Goal: Transaction & Acquisition: Obtain resource

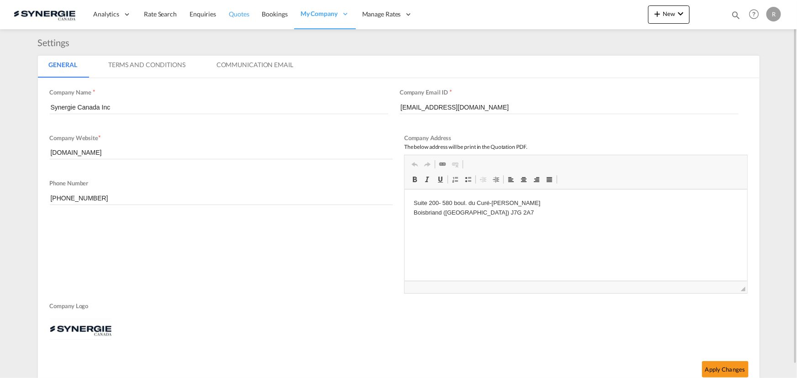
click at [242, 16] on span "Quotes" at bounding box center [239, 14] width 20 height 8
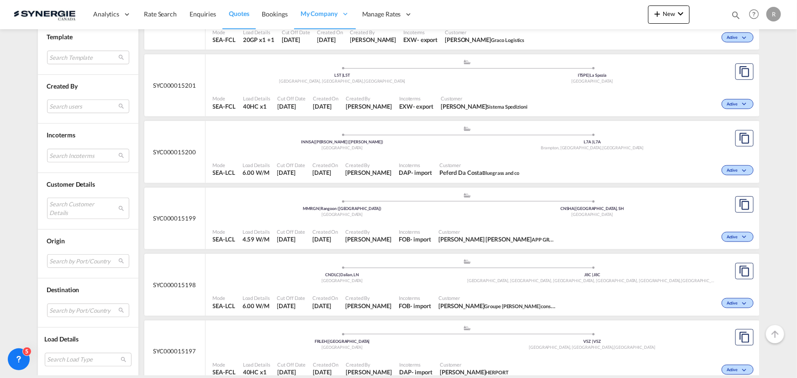
scroll to position [415, 0]
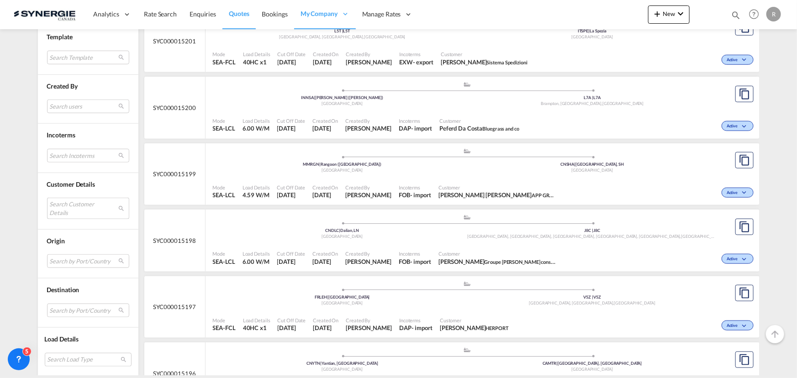
click at [73, 205] on md-select "Search Customer Details user name user nicolas Dorval info@premiumwearparts.com…" at bounding box center [88, 208] width 82 height 21
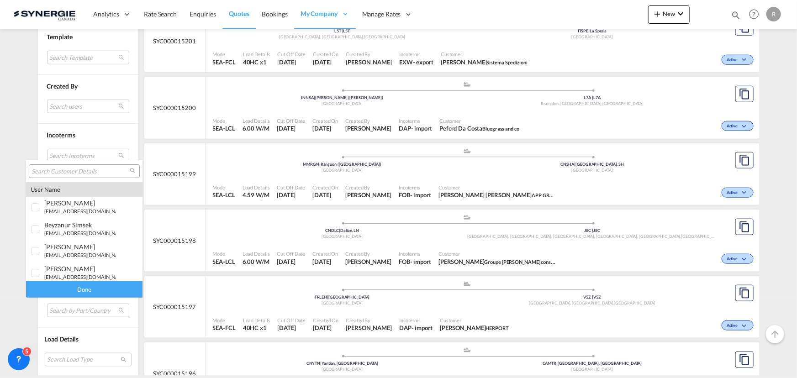
click at [84, 169] on input "search" at bounding box center [81, 172] width 98 height 8
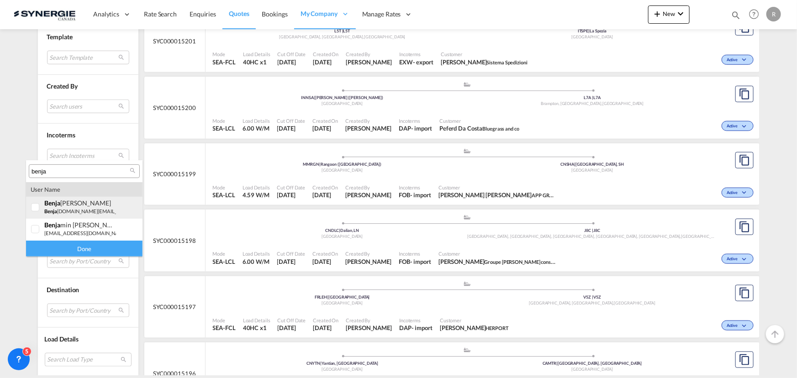
type input "benja"
click at [81, 210] on small "benja min.li@appgroup.ca" at bounding box center [112, 211] width 137 height 6
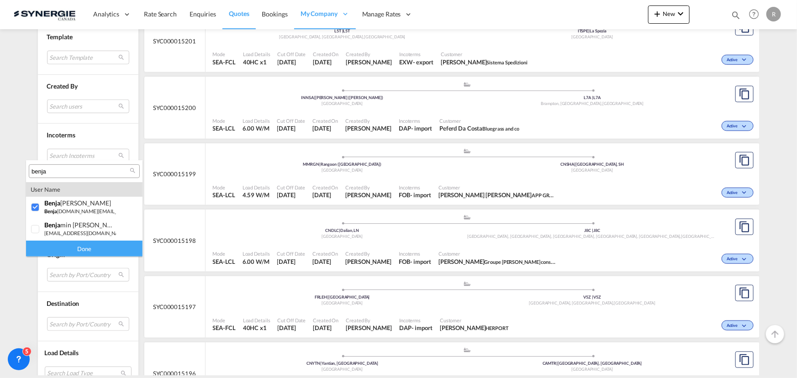
click at [93, 251] on div "Done" at bounding box center [84, 249] width 116 height 16
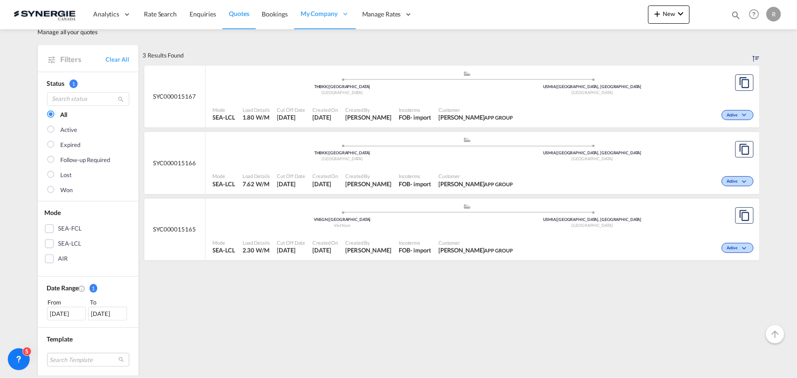
scroll to position [41, 0]
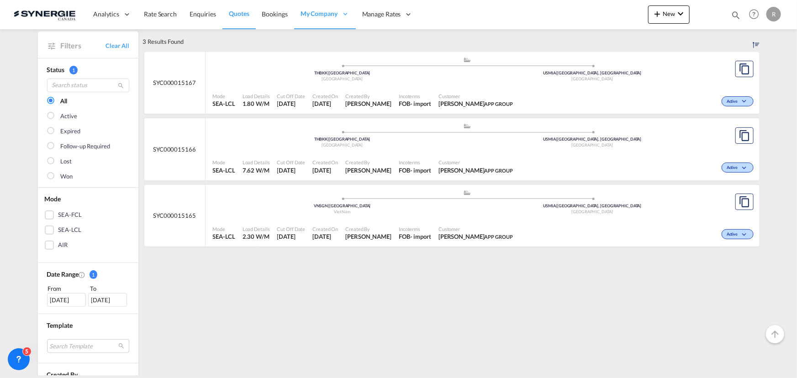
click at [401, 90] on div "Incoterms FOB - import" at bounding box center [415, 100] width 40 height 23
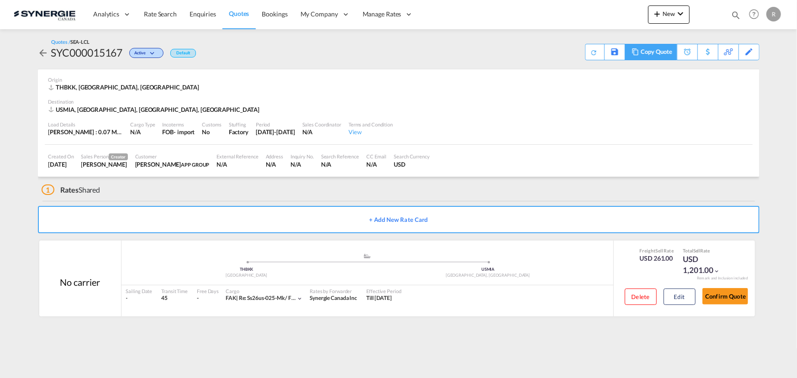
click at [642, 51] on div "Copy Quote" at bounding box center [656, 52] width 31 height 16
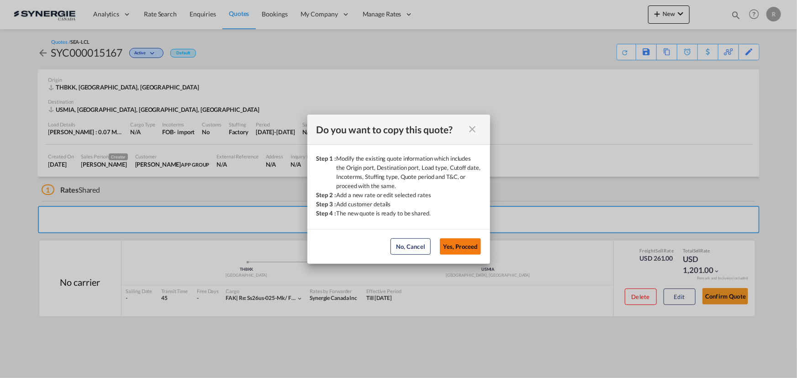
click at [456, 247] on button "Yes, Proceed" at bounding box center [460, 246] width 41 height 16
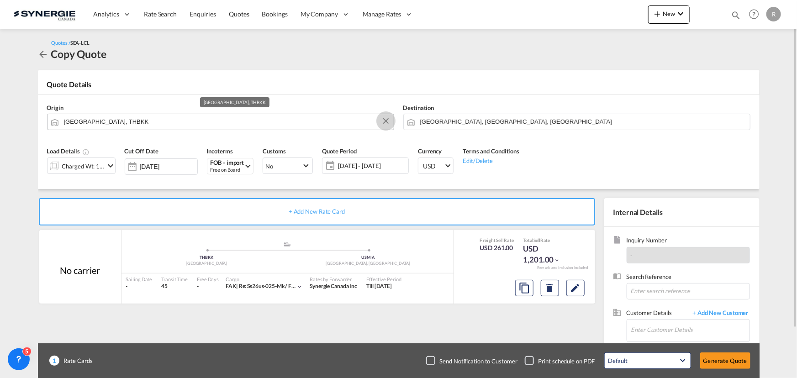
click at [383, 122] on button "Clear Input" at bounding box center [386, 121] width 14 height 14
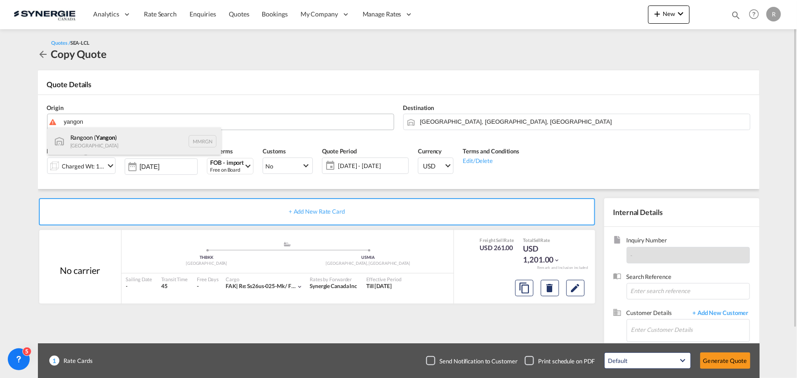
click at [114, 135] on div "Rangoon ( [GEOGRAPHIC_DATA] ) Myanmar MMRGN" at bounding box center [133, 140] width 173 height 27
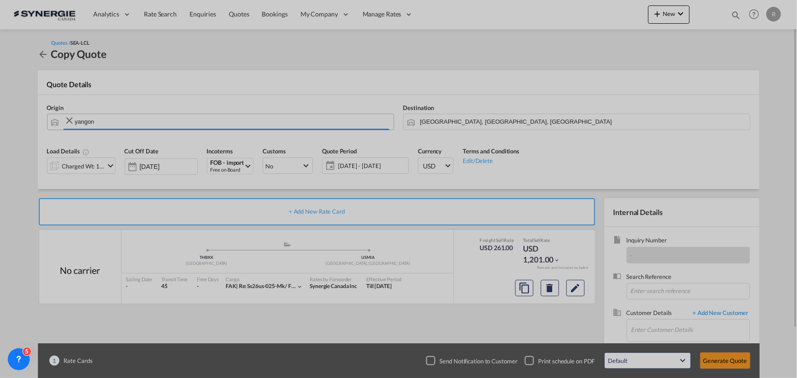
type input "Rangoon (Yangon), MMRGN"
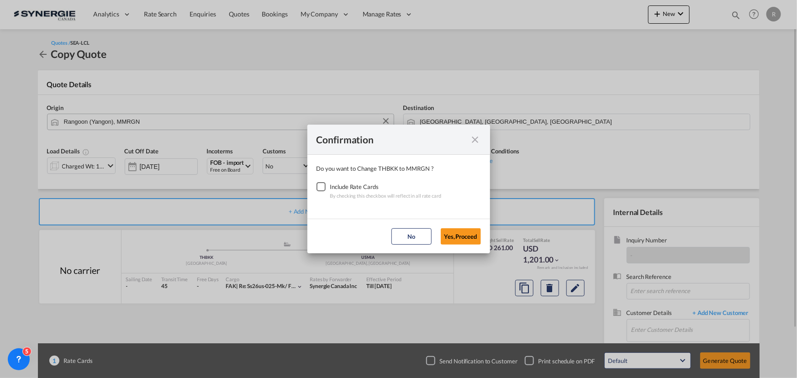
click at [318, 187] on div "Checkbox No Ink" at bounding box center [320, 186] width 9 height 9
click at [465, 239] on button "Yes,Proceed" at bounding box center [461, 236] width 40 height 16
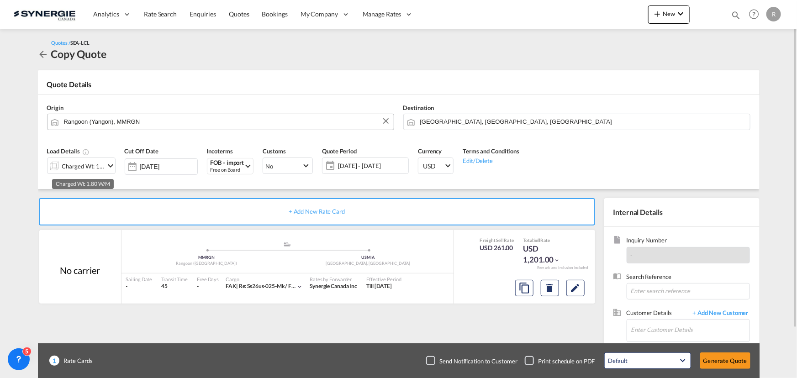
click at [96, 169] on div "Charged Wt: 1.80 W/M" at bounding box center [83, 166] width 43 height 13
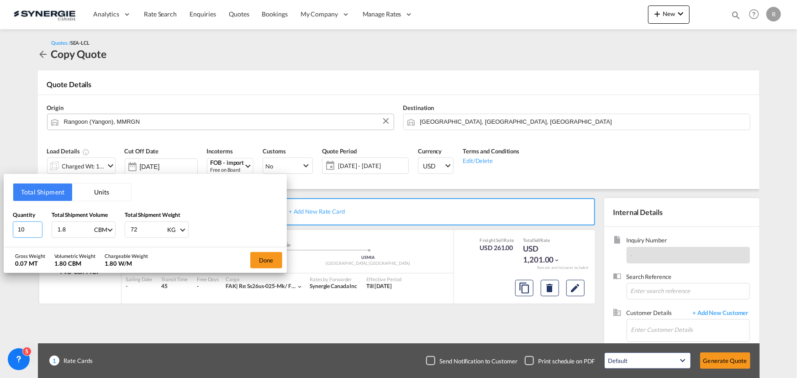
drag, startPoint x: 27, startPoint y: 227, endPoint x: -57, endPoint y: 212, distance: 85.8
click at [0, 212] on html "Analytics Reports Dashboard Rate Search Enquiries Quotes" at bounding box center [398, 189] width 797 height 378
type input "15"
type input "2.7"
type input "150"
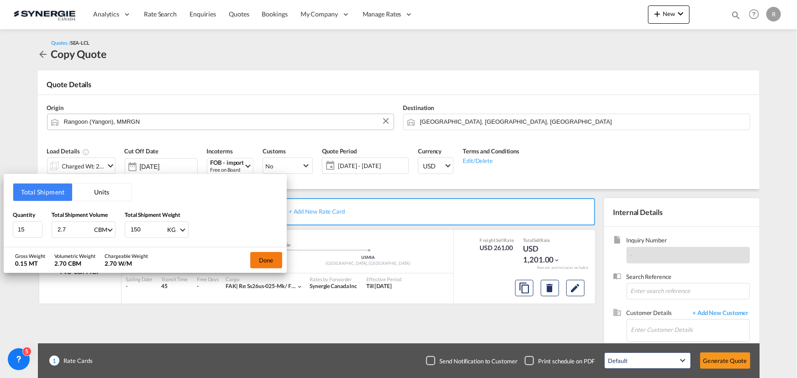
click at [272, 263] on button "Done" at bounding box center [266, 260] width 32 height 16
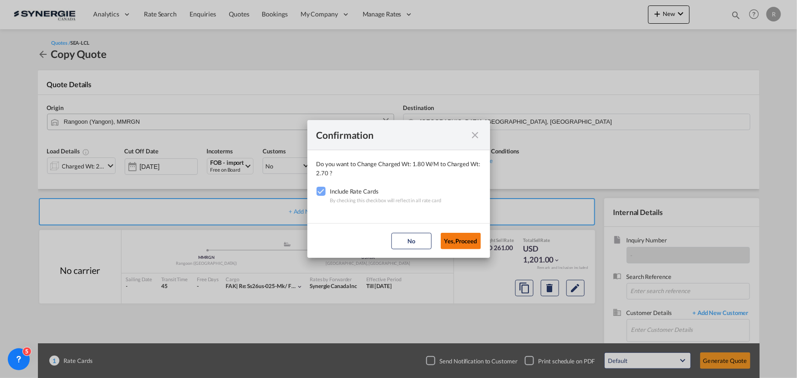
click at [473, 243] on button "Yes,Proceed" at bounding box center [461, 241] width 40 height 16
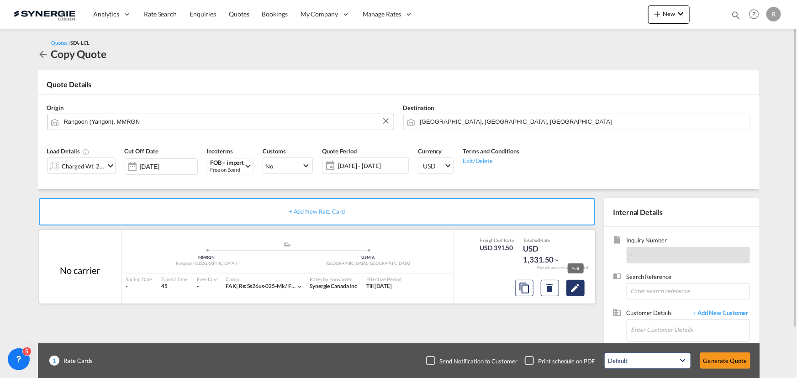
click at [571, 288] on md-icon "Edit" at bounding box center [575, 288] width 11 height 11
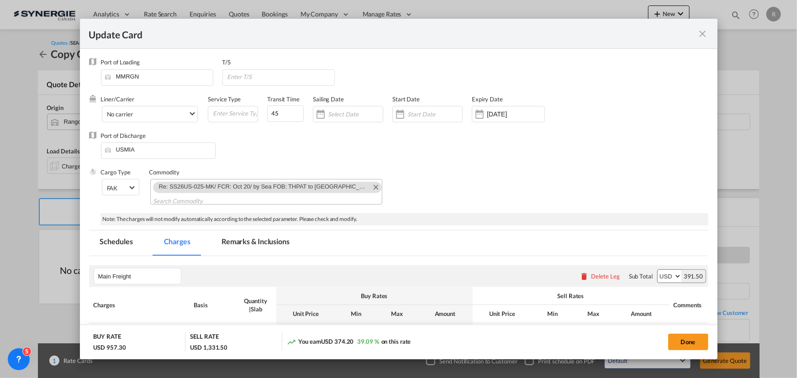
select select "per_w/m"
select select "per_shipment"
select select "flat"
select select "per_shipment"
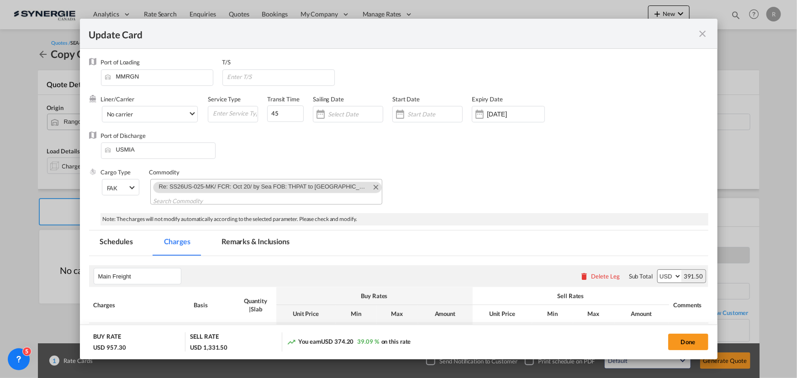
select select "per_shipment"
select select "per_bl"
select select "per_shipment"
click at [370, 187] on md-icon "Remove Re: SS26US-025-MK/ FCR: Oct 20/ by Sea FOB: THPAT to US" at bounding box center [375, 186] width 11 height 11
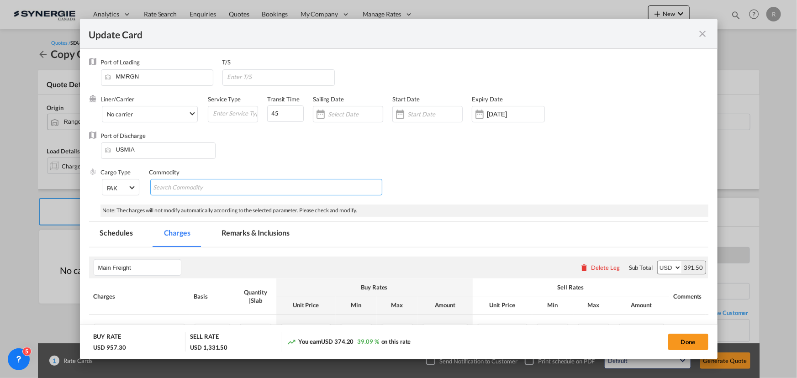
click at [185, 184] on input "Chips input." at bounding box center [195, 187] width 84 height 15
paste input "Re: SS26US-024-MK// FCR: Oct 13// PO:5330008708, 8709, 9009// by Sea FOB: MMRGN…"
type input "Re: SS26US-024-MK// FCR: Oct 13// PO:5330008708, 8709, 9009// by Sea FOB: MMRGN…"
click at [261, 237] on md-tab-item "Remarks & Inclusions" at bounding box center [255, 234] width 90 height 25
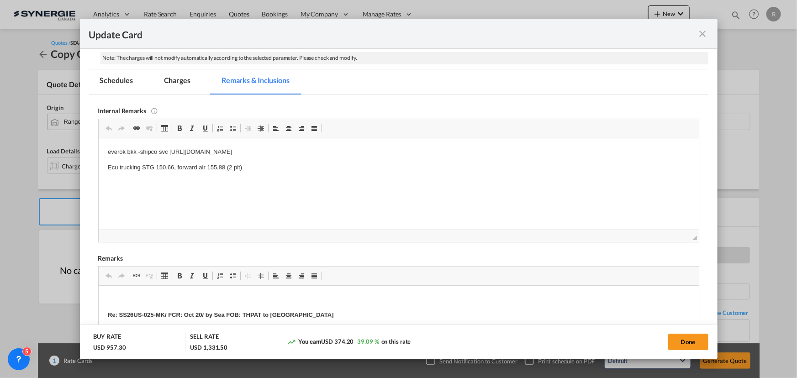
scroll to position [192, 0]
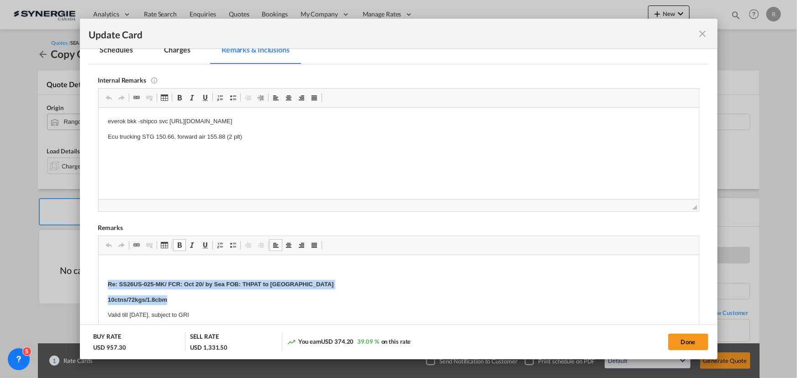
drag, startPoint x: 106, startPoint y: 281, endPoint x: 176, endPoint y: 292, distance: 70.2
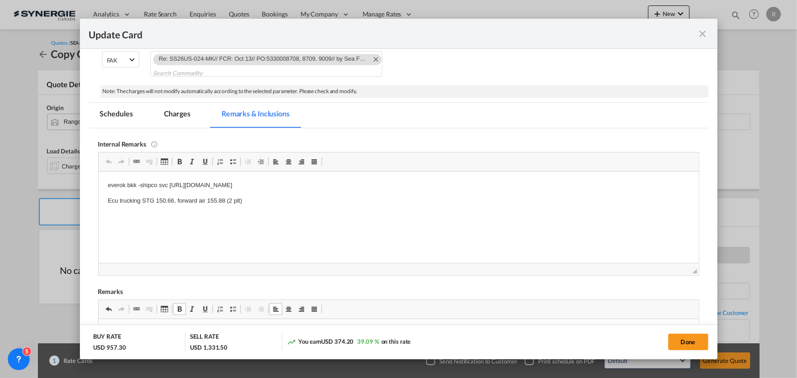
scroll to position [109, 0]
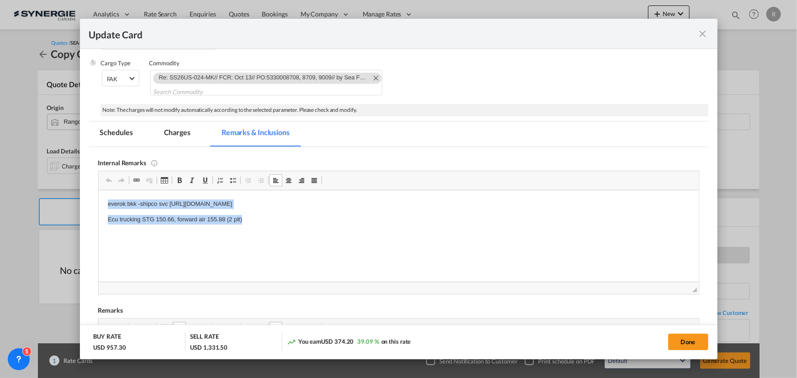
drag, startPoint x: 106, startPoint y: 203, endPoint x: 445, endPoint y: 209, distance: 339.2
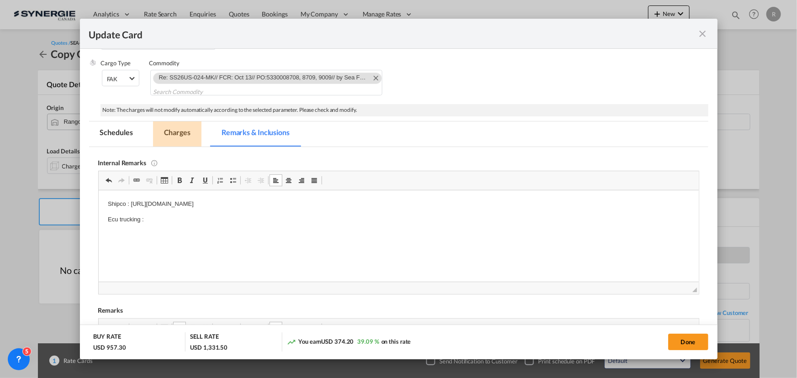
click at [184, 135] on md-tab-item "Charges" at bounding box center [177, 133] width 48 height 25
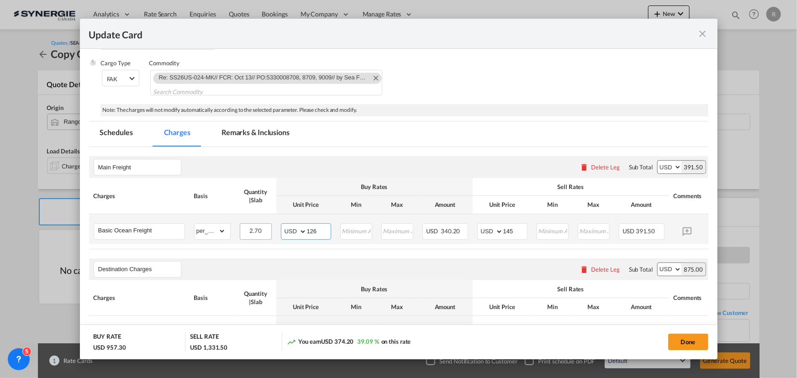
drag, startPoint x: 324, startPoint y: 230, endPoint x: 264, endPoint y: 225, distance: 60.0
click at [264, 225] on tr "Basic Ocean Freight Please Enter Already Exists gross_weight volumetric_weight …" at bounding box center [412, 229] width 647 height 30
click at [321, 227] on input "126" at bounding box center [319, 231] width 24 height 14
drag, startPoint x: 324, startPoint y: 228, endPoint x: 295, endPoint y: 223, distance: 28.7
click at [295, 223] on md-input-container "AED AFN ALL AMD ANG AOA ARS AUD AWG AZN BAM BBD BDT BGN BHD BIF BMD BND [PERSON…" at bounding box center [306, 231] width 50 height 16
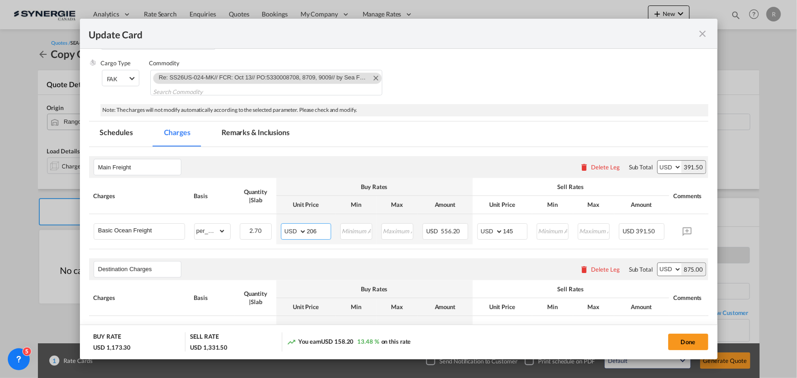
type input "206"
click at [322, 265] on div "Destination Charges Please enter leg name Leg Name Already Exists Delete Leg Su…" at bounding box center [398, 269] width 619 height 22
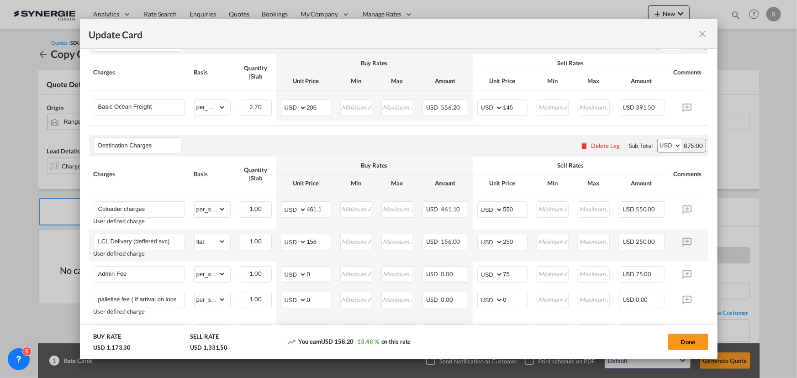
scroll to position [233, 0]
drag, startPoint x: 321, startPoint y: 211, endPoint x: 248, endPoint y: 199, distance: 74.0
click at [248, 199] on tr "Coloader charges User defined charge Please Enter Already Exists gross_weight v…" at bounding box center [412, 210] width 647 height 37
type input "500.4"
drag, startPoint x: 525, startPoint y: 214, endPoint x: 484, endPoint y: 208, distance: 41.1
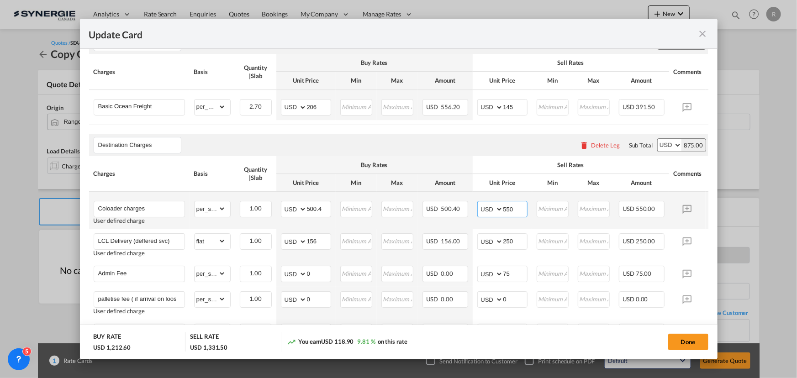
click at [484, 208] on md-input-container "AED AFN ALL AMD ANG AOA ARS AUD AWG AZN BAM BBD BDT BGN BHD BIF BMD BND [PERSON…" at bounding box center [502, 209] width 50 height 16
type input "5"
type input "600"
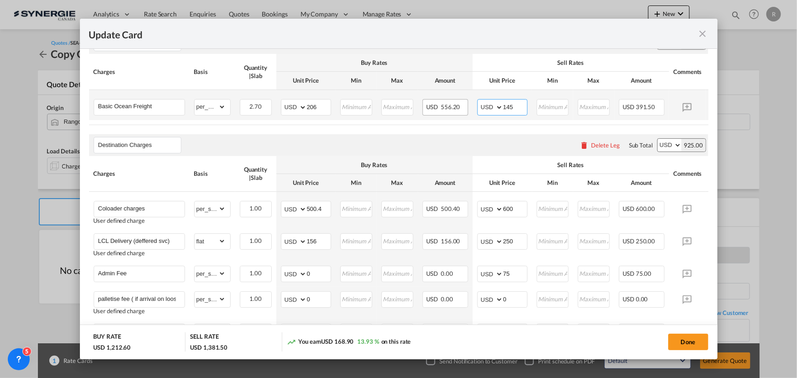
drag, startPoint x: 526, startPoint y: 103, endPoint x: 449, endPoint y: 99, distance: 76.8
click at [449, 99] on tr "Basic Ocean Freight Please Enter Already Exists gross_weight volumetric_weight …" at bounding box center [412, 105] width 647 height 30
type input "225"
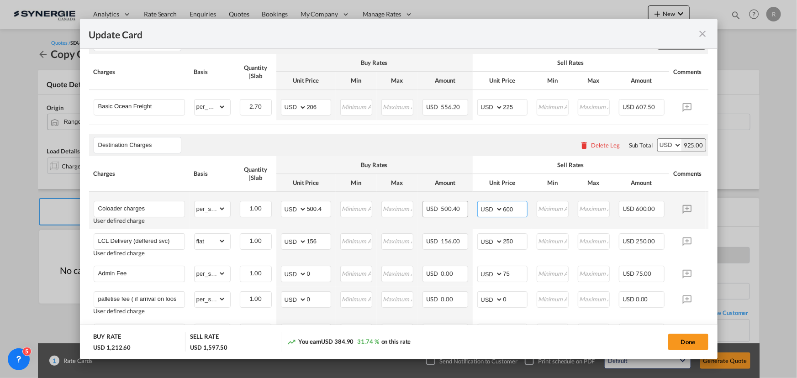
drag, startPoint x: 516, startPoint y: 212, endPoint x: 457, endPoint y: 206, distance: 59.6
click at [457, 206] on tr "Coloader charges User defined charge Please Enter Already Exists gross_weight v…" at bounding box center [412, 210] width 647 height 37
type input "585"
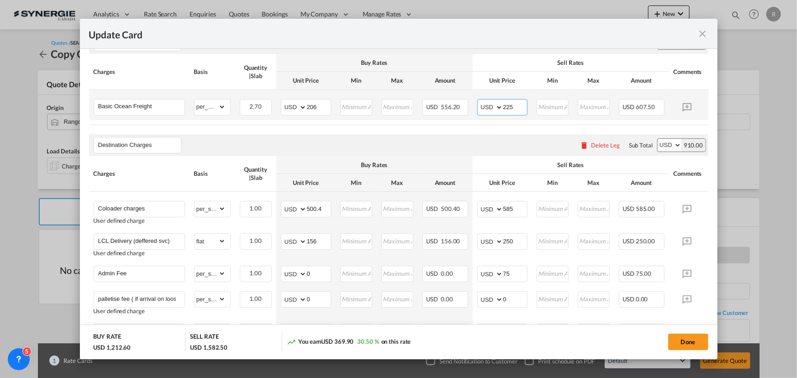
drag, startPoint x: 520, startPoint y: 104, endPoint x: 477, endPoint y: 98, distance: 44.2
click at [477, 98] on td "AED AFN ALL AMD ANG AOA ARS AUD AWG AZN BAM BBD BDT BGN BHD BIF BMD BND [PERSON…" at bounding box center [502, 105] width 59 height 30
type input "240"
drag, startPoint x: 325, startPoint y: 244, endPoint x: 261, endPoint y: 236, distance: 64.4
click at [261, 236] on tr "LCL Delivery (deffered svc) User defined charge Please Enter Already Exists gro…" at bounding box center [412, 245] width 647 height 32
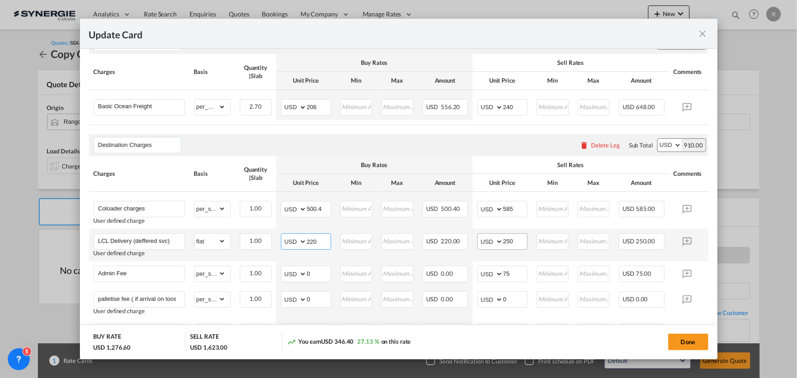
type input "220"
drag, startPoint x: 518, startPoint y: 242, endPoint x: 473, endPoint y: 236, distance: 46.0
click at [473, 236] on td "AED AFN ALL AMD ANG AOA ARS AUD AWG AZN BAM BBD BDT BGN BHD BIF BMD BND [PERSON…" at bounding box center [502, 245] width 59 height 32
type input "275"
click at [516, 209] on input "585" at bounding box center [515, 208] width 24 height 14
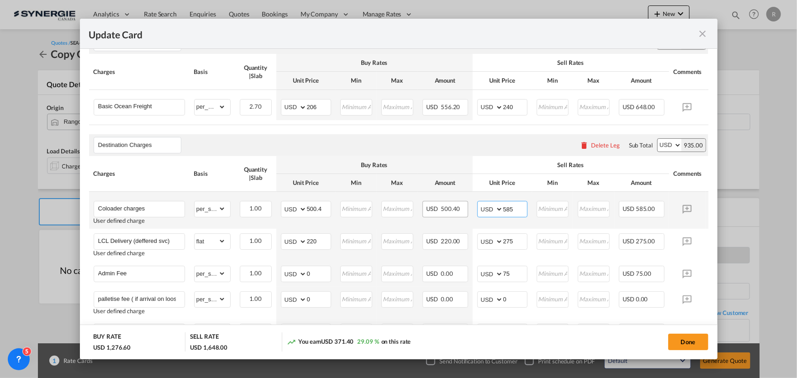
drag, startPoint x: 516, startPoint y: 209, endPoint x: 456, endPoint y: 203, distance: 60.6
click at [456, 203] on tr "Coloader charges User defined charge Please Enter Already Exists gross_weight v…" at bounding box center [412, 210] width 647 height 37
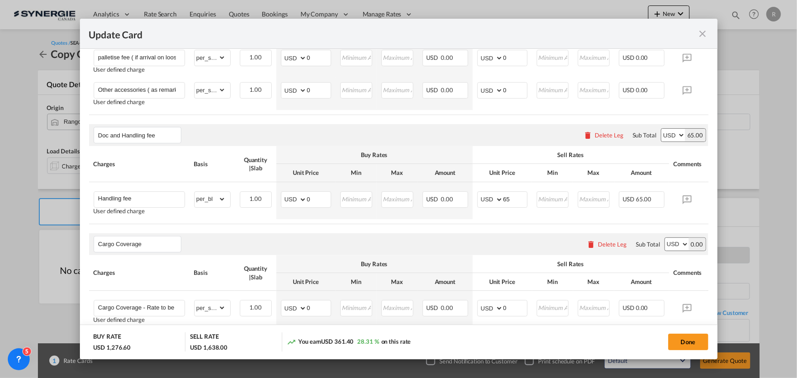
scroll to position [524, 0]
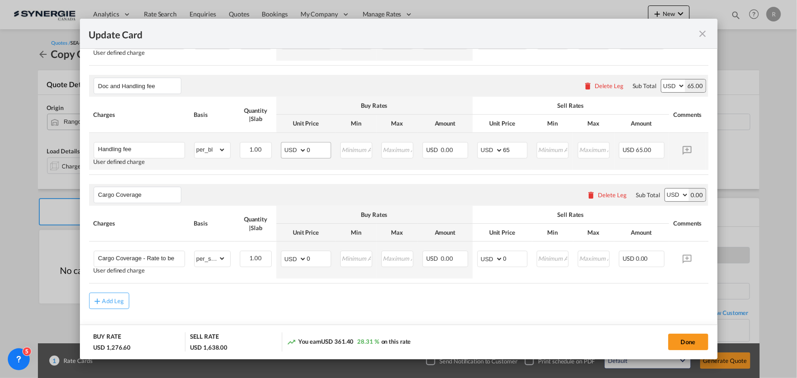
type input "575"
drag, startPoint x: 320, startPoint y: 156, endPoint x: 273, endPoint y: 152, distance: 47.1
click at [273, 152] on tr "Handling fee User defined charge Please Enter Already Exists gross_weight volum…" at bounding box center [412, 151] width 647 height 37
type input "15"
click at [452, 204] on div "Cargo Coverage Please enter leg name Leg Name Already Exists Delete Leg Sub Tot…" at bounding box center [398, 195] width 619 height 22
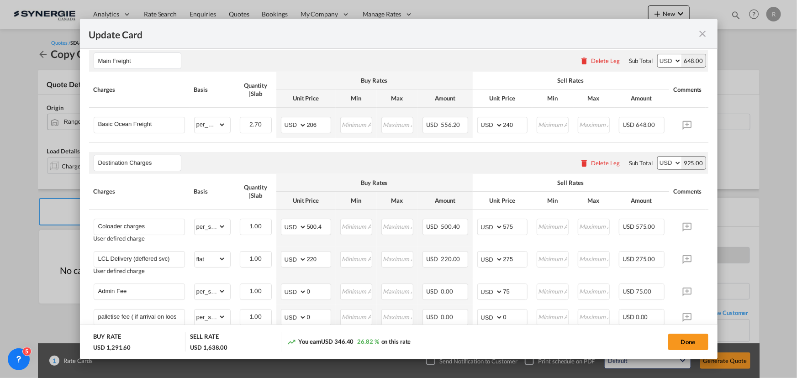
scroll to position [192, 0]
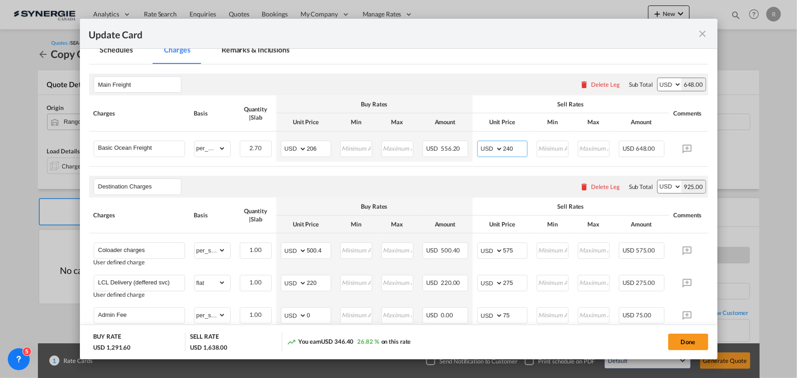
drag, startPoint x: 525, startPoint y: 145, endPoint x: 431, endPoint y: 123, distance: 96.6
click at [448, 137] on tr "Basic Ocean Freight Please Enter Already Exists gross_weight volumetric_weight …" at bounding box center [412, 146] width 647 height 30
click at [407, 186] on div "Destination Charges Please enter leg name Leg Name Already Exists Delete Leg Su…" at bounding box center [398, 187] width 619 height 22
drag, startPoint x: 520, startPoint y: 151, endPoint x: 462, endPoint y: 141, distance: 58.4
click at [462, 141] on tr "Basic Ocean Freight Please Enter Already Exists gross_weight volumetric_weight …" at bounding box center [412, 146] width 647 height 30
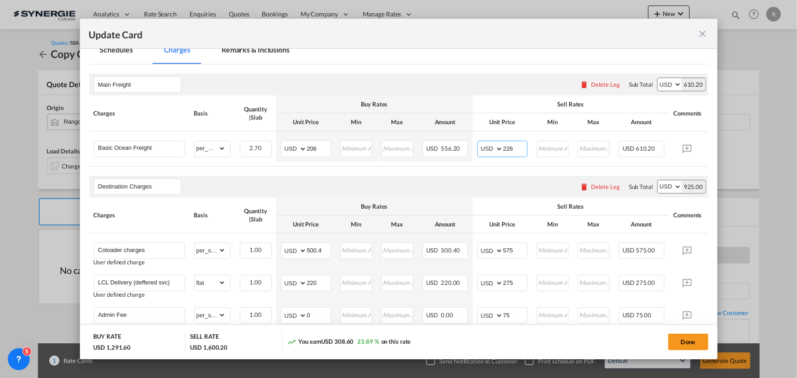
type input "226"
click at [442, 190] on div "Destination Charges Please enter leg name Leg Name Already Exists Delete Leg Su…" at bounding box center [398, 187] width 619 height 22
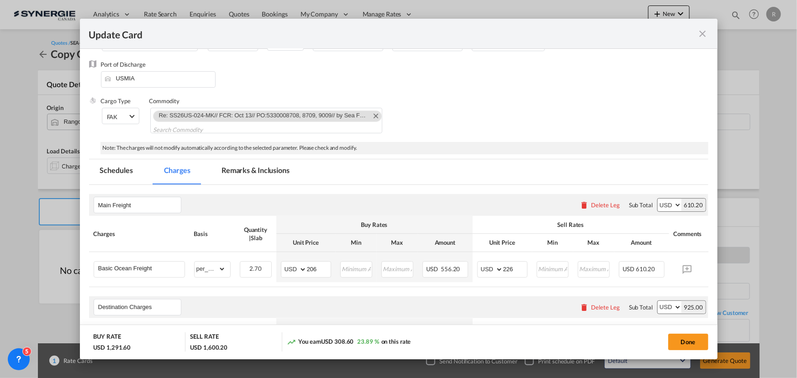
scroll to position [26, 0]
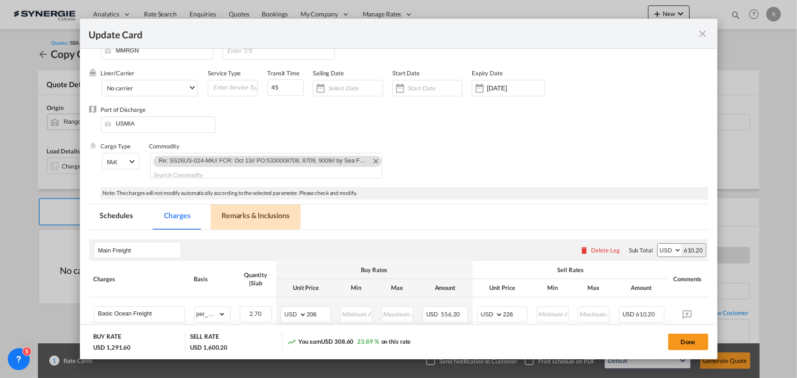
click at [252, 217] on md-tab-item "Remarks & Inclusions" at bounding box center [255, 217] width 90 height 25
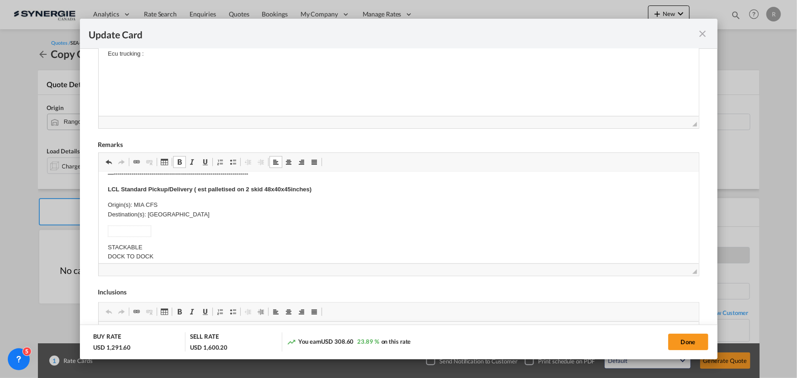
scroll to position [207, 0]
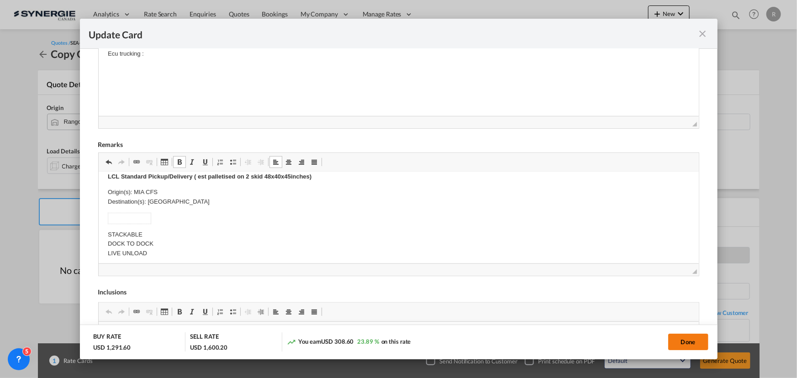
click at [676, 341] on button "Done" at bounding box center [688, 342] width 40 height 16
type input "[DATE]"
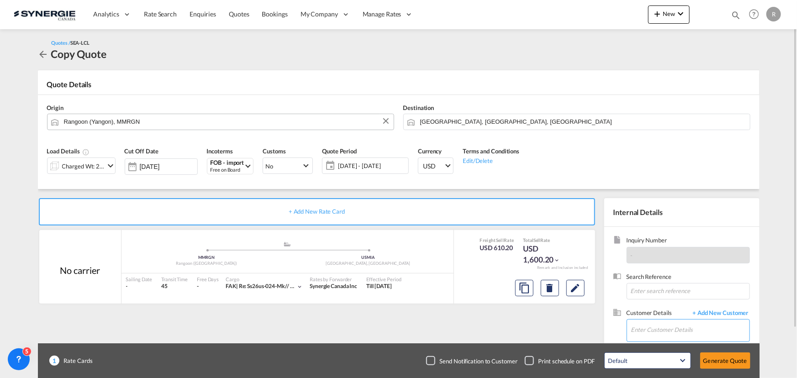
click at [639, 325] on input "Enter Customer Details" at bounding box center [690, 330] width 118 height 21
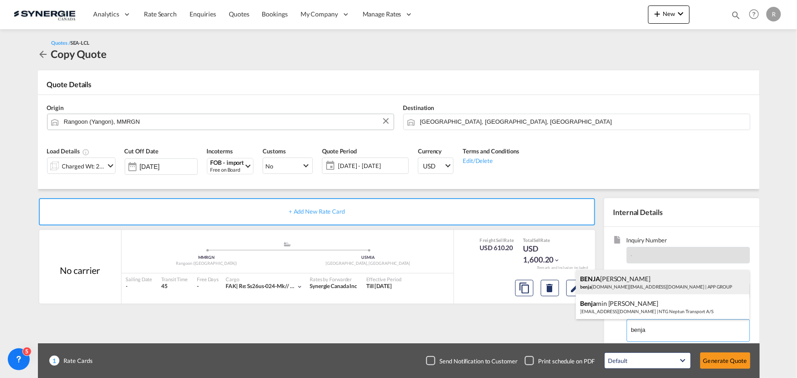
click at [631, 287] on div "[PERSON_NAME] [DOMAIN_NAME][EMAIL_ADDRESS][DOMAIN_NAME] | APP GROUP" at bounding box center [662, 282] width 173 height 25
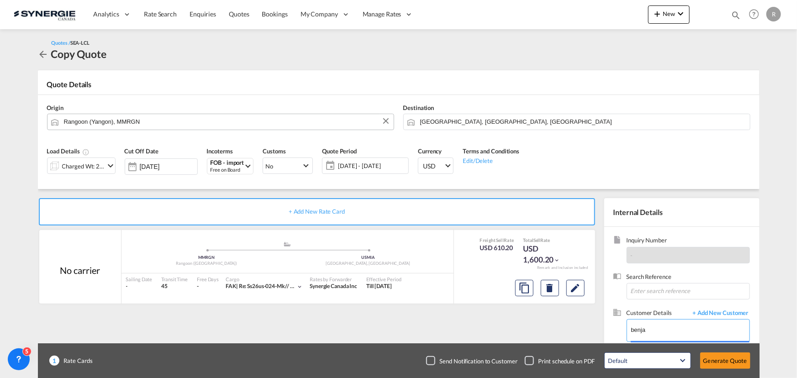
type input "APP GROUP, [PERSON_NAME], [DOMAIN_NAME][EMAIL_ADDRESS][DOMAIN_NAME]"
click at [715, 365] on button "Generate Quote" at bounding box center [725, 360] width 50 height 16
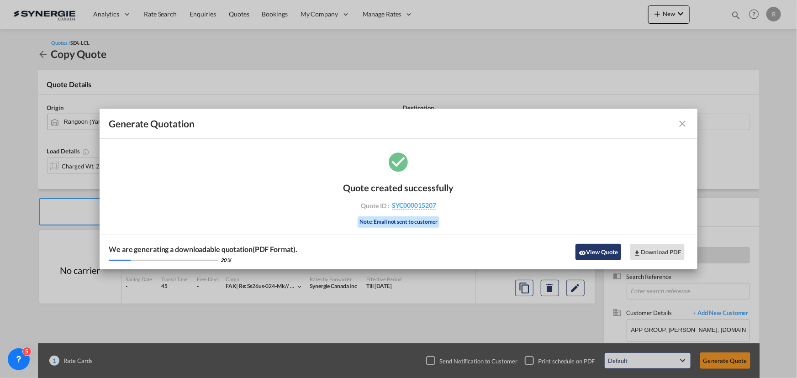
click at [600, 257] on button "View Quote" at bounding box center [598, 252] width 46 height 16
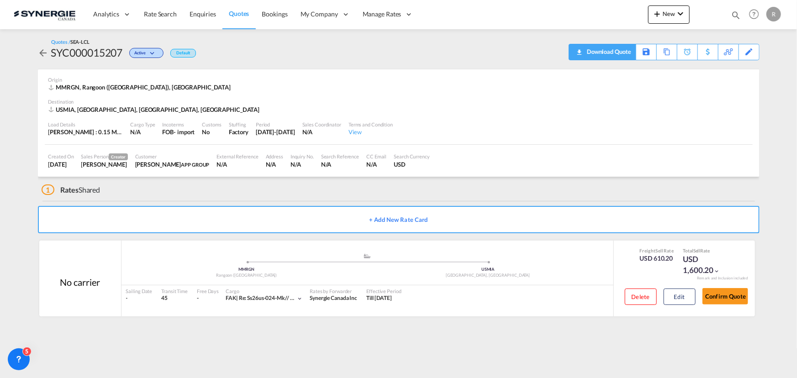
click at [625, 54] on div "Download Quote" at bounding box center [607, 51] width 47 height 15
click at [663, 55] on div "Copy Quote" at bounding box center [656, 52] width 31 height 16
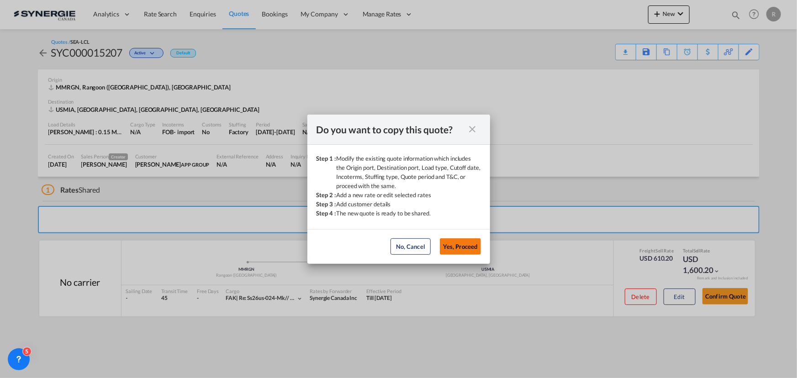
click at [467, 250] on button "Yes, Proceed" at bounding box center [460, 246] width 41 height 16
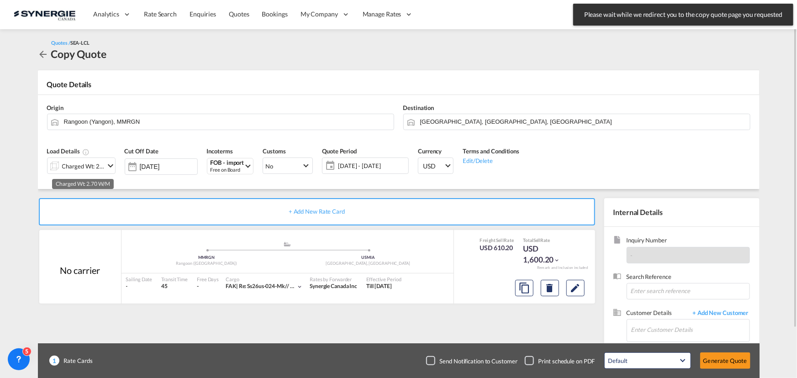
click at [92, 166] on div "Charged Wt: 2.70 W/M" at bounding box center [83, 166] width 43 height 13
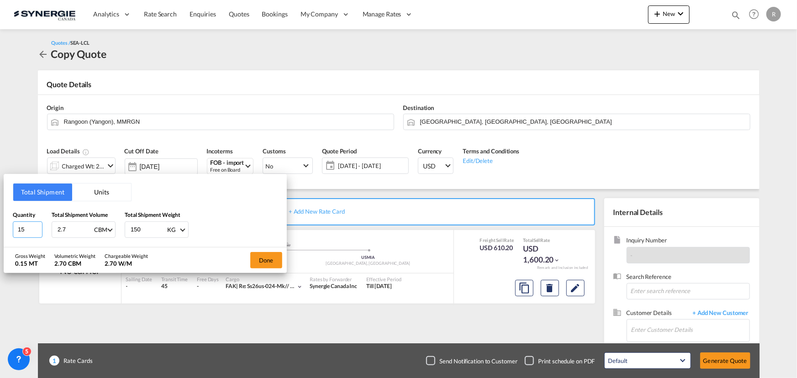
drag, startPoint x: 30, startPoint y: 227, endPoint x: -13, endPoint y: 221, distance: 43.3
click at [0, 221] on html "Analytics Reports Dashboard Rate Search Enquiries Quotes" at bounding box center [398, 189] width 797 height 378
type input "41"
type input "7.76"
type input "410"
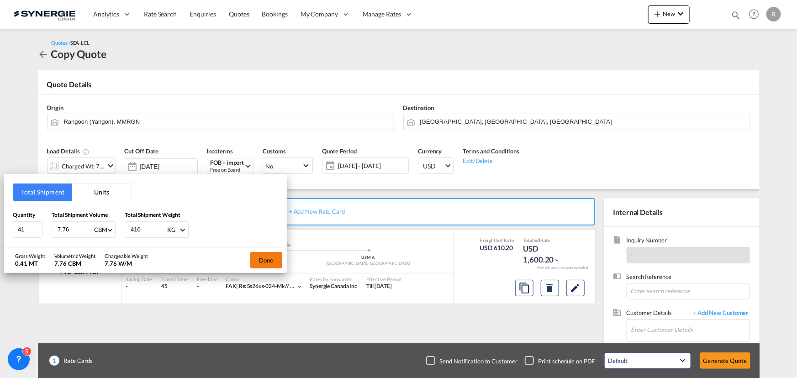
click at [268, 261] on button "Done" at bounding box center [266, 260] width 32 height 16
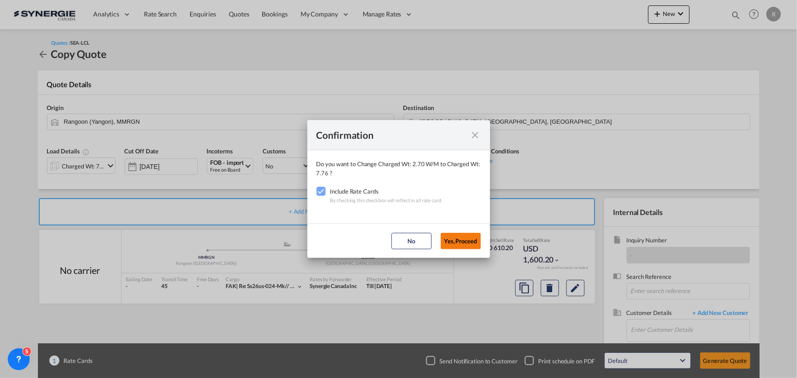
click at [470, 240] on button "Yes,Proceed" at bounding box center [461, 241] width 40 height 16
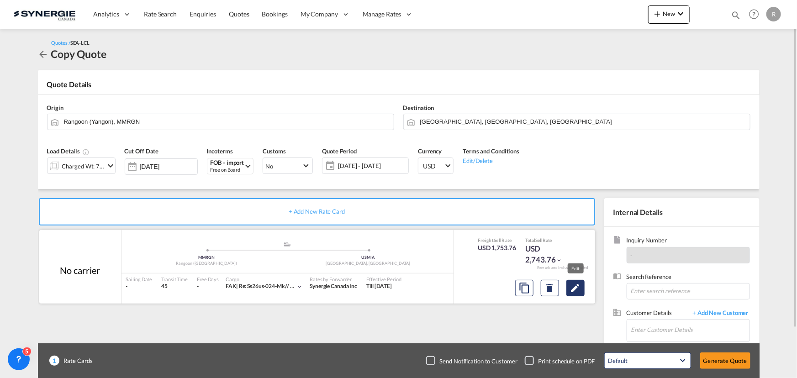
click at [578, 291] on md-icon "Edit" at bounding box center [575, 288] width 11 height 11
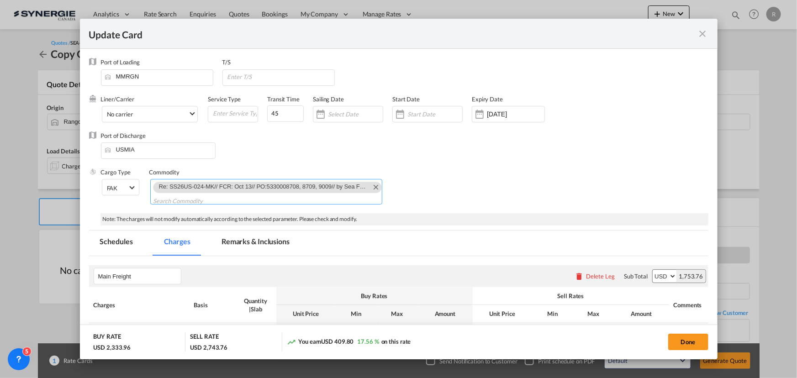
click at [370, 187] on md-icon "Remove Re: SS26US-024-MK// FCR: Oct 13// PO:5330008708, 8709, 9009// by Sea FOB…" at bounding box center [375, 186] width 11 height 11
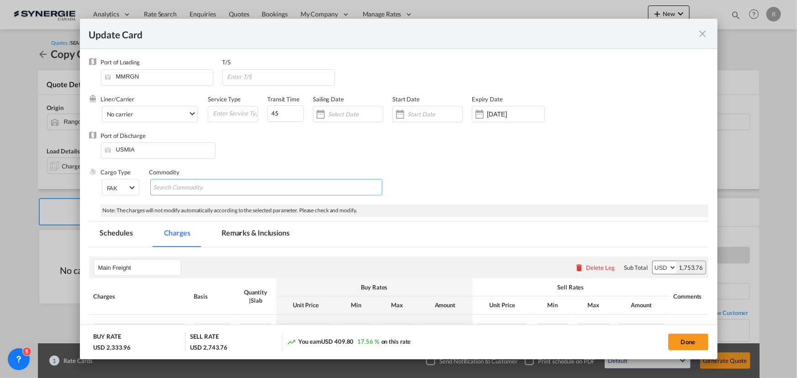
click at [177, 191] on input "Chips input." at bounding box center [195, 187] width 84 height 15
paste input "Re: SS26US-021-MK// FCR: Oct 13// PO: 5330009026,9029,9032,9035// By sea FOB: M…"
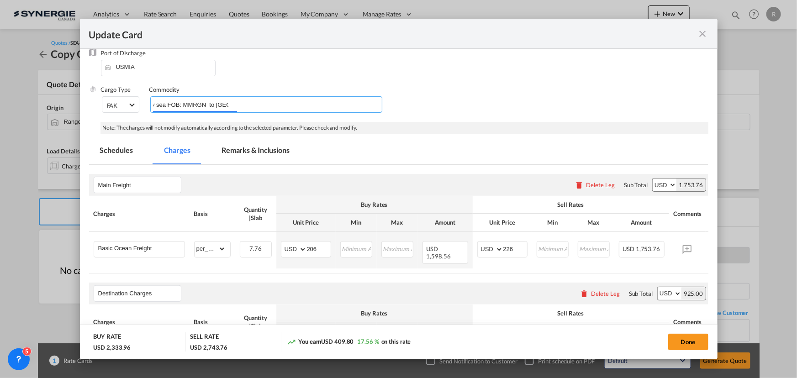
type input "Re: SS26US-021-MK// FCR: Oct 13// PO: 5330009026,9029,9032,9035// By sea FOB: M…"
click at [268, 152] on md-tab-item "Remarks & Inclusions" at bounding box center [255, 151] width 90 height 25
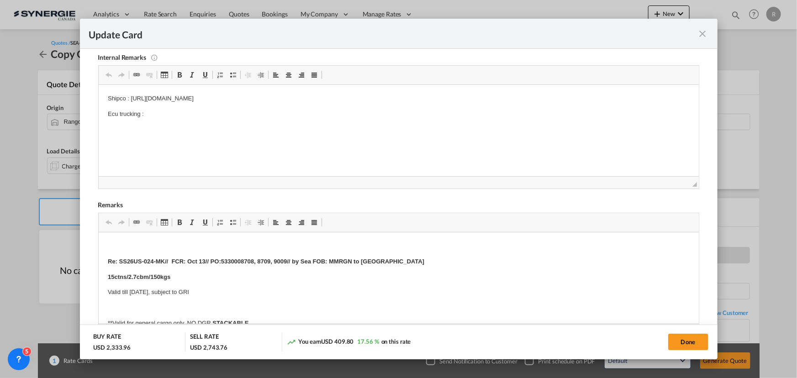
scroll to position [249, 0]
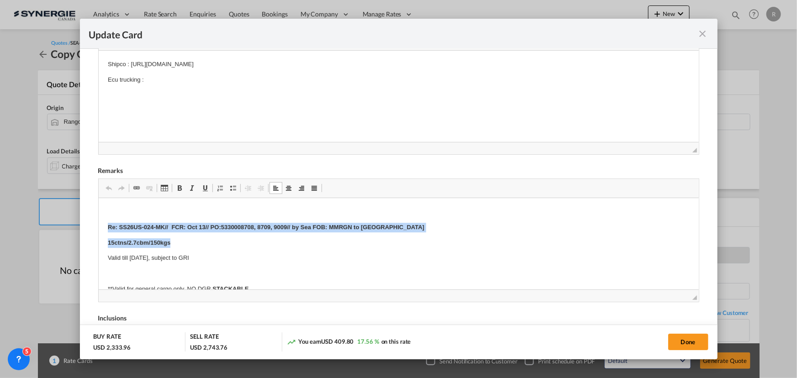
drag, startPoint x: 106, startPoint y: 226, endPoint x: 368, endPoint y: 239, distance: 262.8
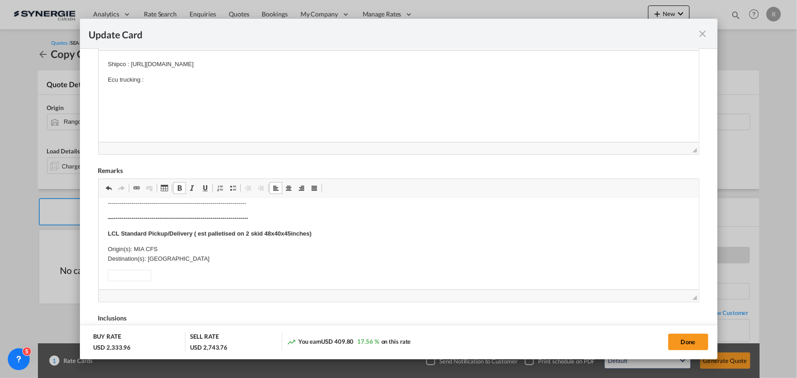
scroll to position [207, 0]
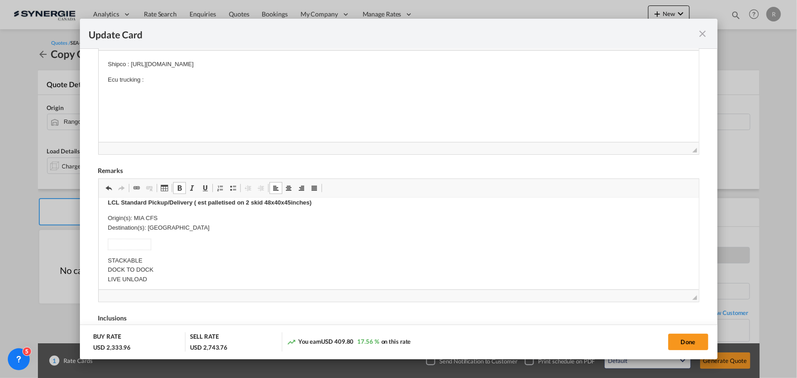
click at [245, 202] on strong "LCL Standard Pickup/Delivery ( est palletised on 2 skid 48x40x45inches)" at bounding box center [209, 202] width 204 height 7
click at [287, 200] on strong "LCL Standard Pickup/Delivery ( est palletised on 5 skid 48x40x45inches)" at bounding box center [209, 202] width 204 height 7
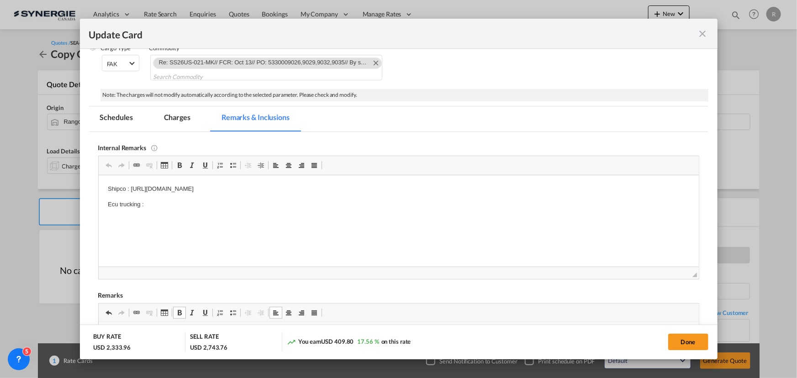
scroll to position [0, 0]
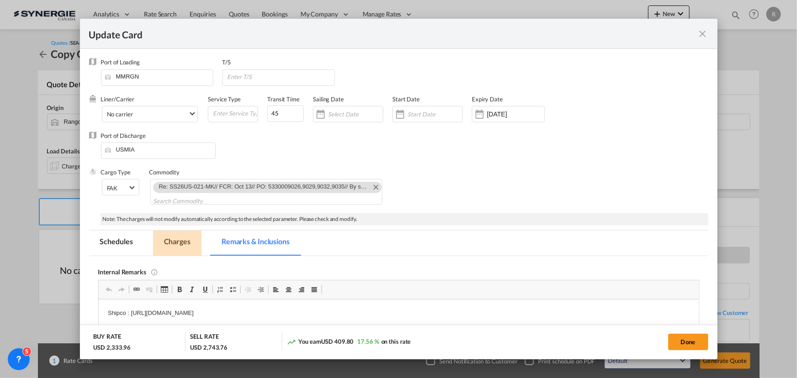
click at [175, 246] on md-tab-item "Charges" at bounding box center [177, 243] width 48 height 25
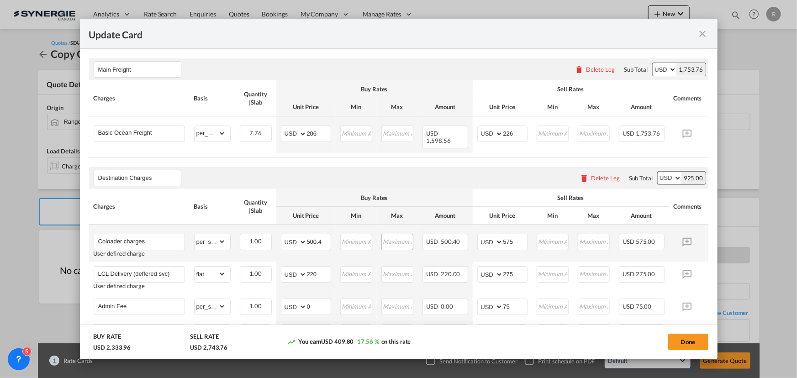
scroll to position [207, 0]
drag, startPoint x: 323, startPoint y: 237, endPoint x: 216, endPoint y: 232, distance: 106.9
click at [216, 232] on tr "Coloader charges User defined charge Please Enter Already Exists gross_weight v…" at bounding box center [412, 242] width 647 height 37
type input "773.92"
drag, startPoint x: 517, startPoint y: 236, endPoint x: 463, endPoint y: 228, distance: 53.9
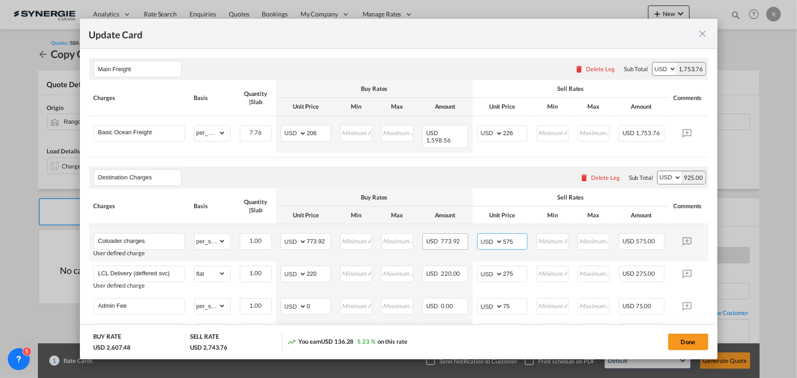
click at [463, 228] on tr "Coloader charges User defined charge Please Enter Already Exists gross_weight v…" at bounding box center [412, 242] width 647 height 37
type input "8"
type input "900"
drag, startPoint x: 299, startPoint y: 269, endPoint x: 264, endPoint y: 263, distance: 36.2
click at [272, 269] on tr "LCL Delivery (deffered svc) User defined charge Please Enter Already Exists gro…" at bounding box center [412, 277] width 647 height 32
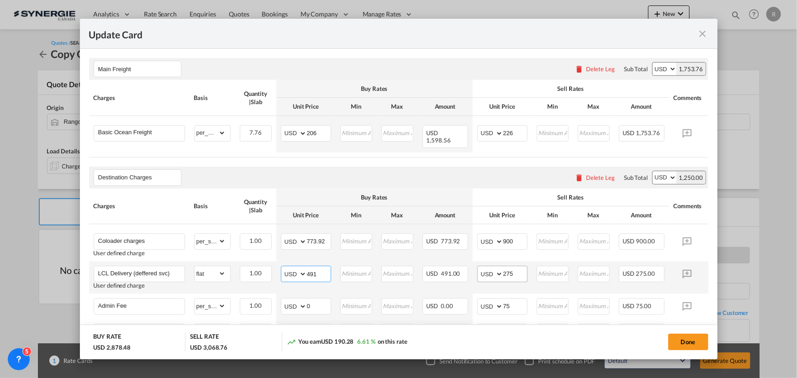
type input "491"
drag, startPoint x: 515, startPoint y: 266, endPoint x: 463, endPoint y: 260, distance: 52.4
click at [463, 261] on tr "LCL Delivery (deffered svc) User defined charge Please Enter Already Exists gro…" at bounding box center [412, 277] width 647 height 32
type input "535"
drag, startPoint x: 517, startPoint y: 239, endPoint x: 483, endPoint y: 236, distance: 33.9
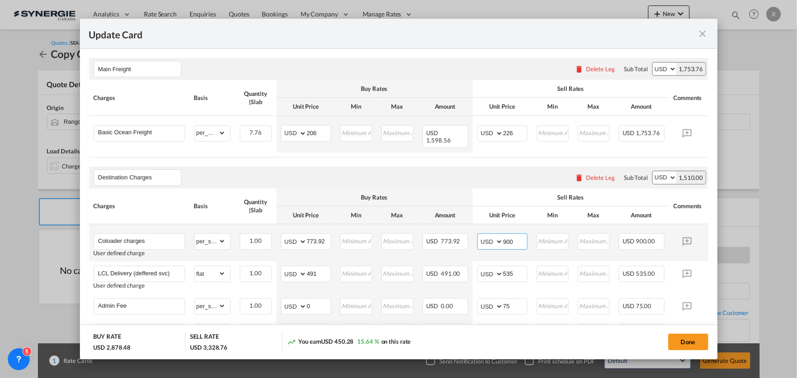
click at [483, 236] on md-input-container "AED AFN ALL AMD ANG AOA ARS AUD AWG AZN BAM BBD BDT BGN BHD BIF BMD BND [PERSON…" at bounding box center [502, 241] width 50 height 16
type input "875"
click at [680, 347] on button "Done" at bounding box center [688, 342] width 40 height 16
type input "[DATE]"
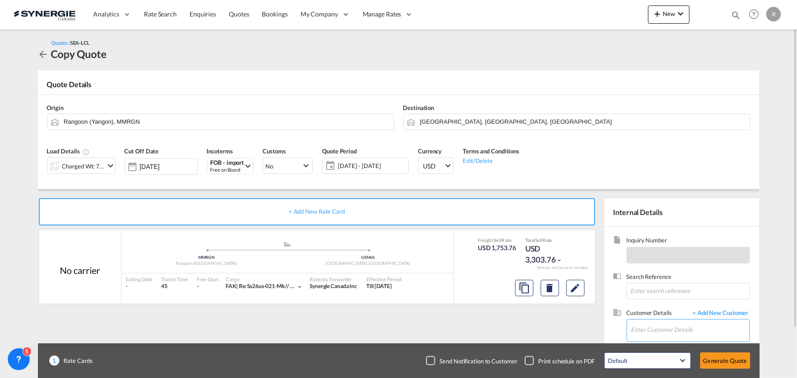
click at [651, 335] on input "Enter Customer Details" at bounding box center [690, 330] width 118 height 21
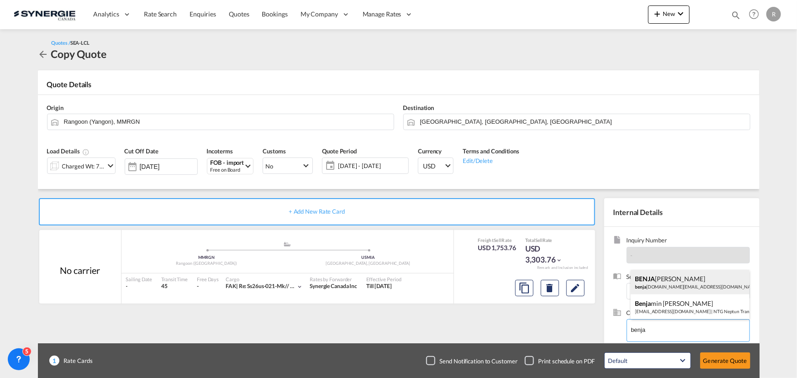
click at [648, 280] on div "[PERSON_NAME] [DOMAIN_NAME][EMAIL_ADDRESS][DOMAIN_NAME] | APP GROUP" at bounding box center [689, 282] width 119 height 25
type input "APP GROUP, [PERSON_NAME], [DOMAIN_NAME][EMAIL_ADDRESS][DOMAIN_NAME]"
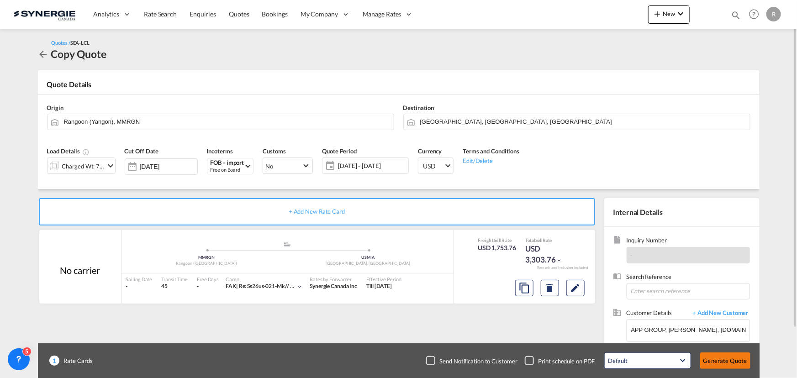
click at [725, 358] on button "Generate Quote" at bounding box center [725, 360] width 50 height 16
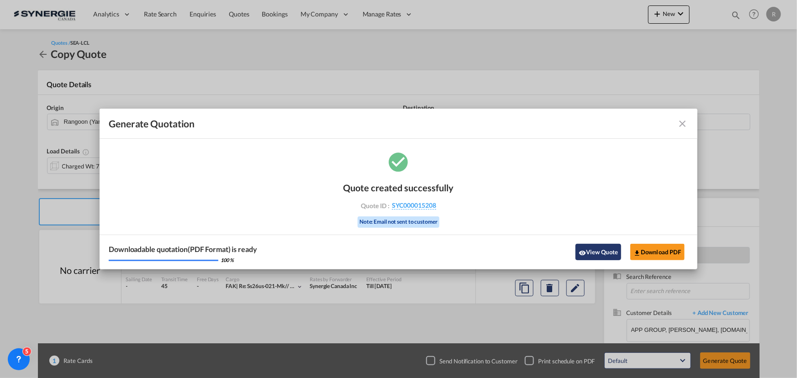
click at [602, 257] on button "View Quote" at bounding box center [598, 252] width 46 height 16
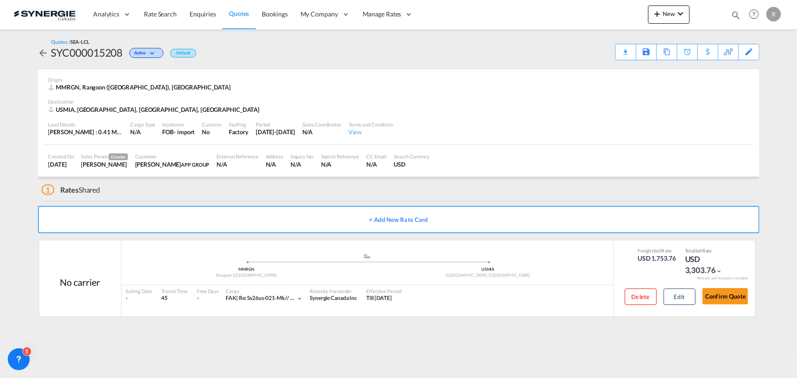
click at [0, 0] on div "Download Quote" at bounding box center [0, 0] width 0 height 0
click at [733, 15] on md-icon "icon-magnify" at bounding box center [735, 15] width 10 height 10
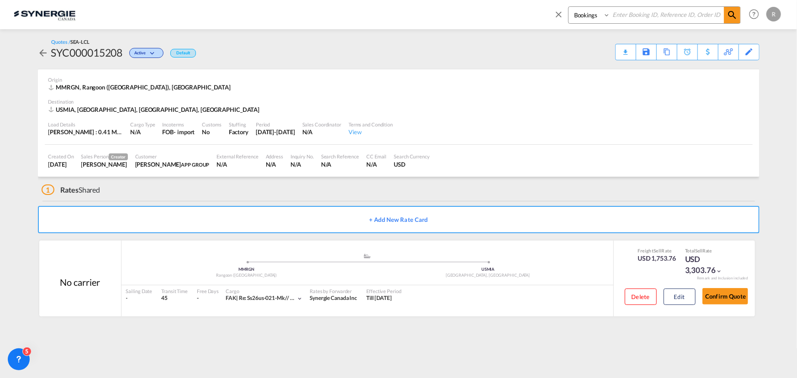
click at [593, 19] on select "Bookings Quotes Enquiries" at bounding box center [589, 15] width 43 height 16
select select "Quotes"
click at [568, 7] on select "Bookings Quotes Enquiries" at bounding box center [589, 15] width 43 height 16
click at [651, 15] on input at bounding box center [667, 15] width 114 height 16
type input "15090"
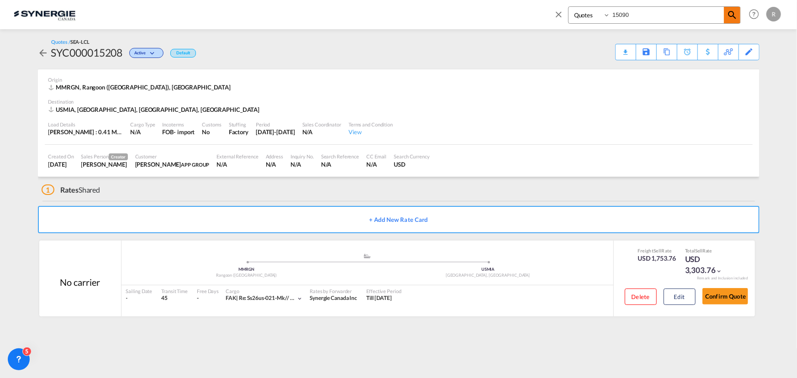
click at [730, 21] on span at bounding box center [732, 15] width 16 height 16
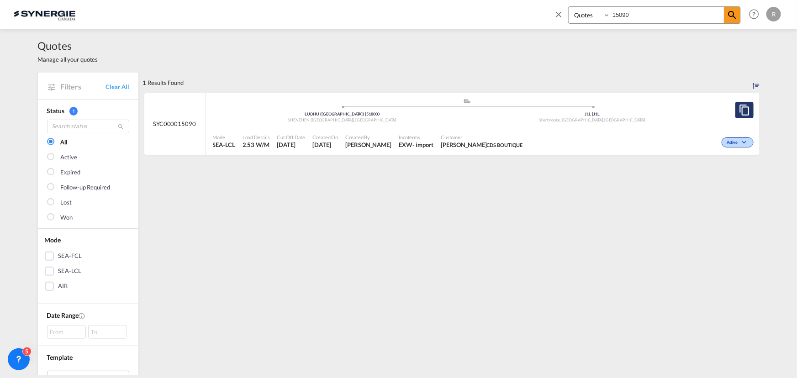
click at [741, 110] on md-icon "assets/icons/custom/copyQuote.svg" at bounding box center [744, 110] width 11 height 11
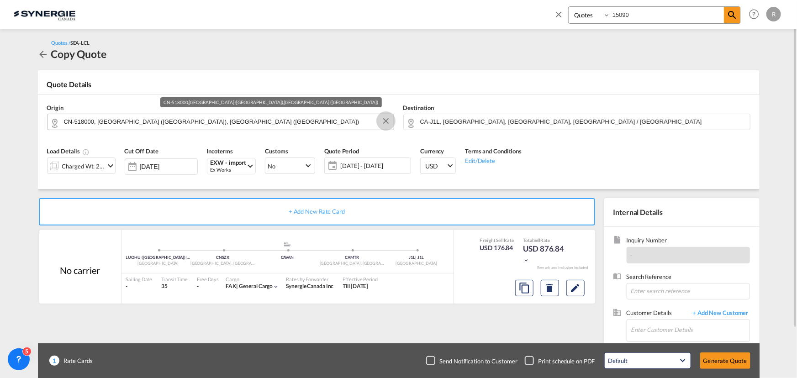
click at [383, 121] on button "Clear Input" at bounding box center [386, 121] width 14 height 14
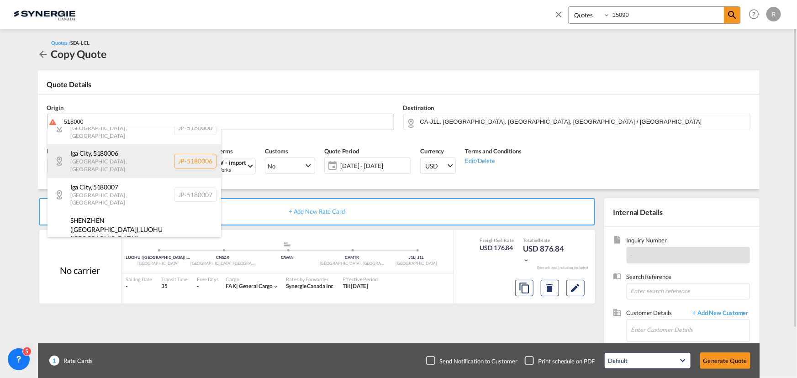
scroll to position [179, 0]
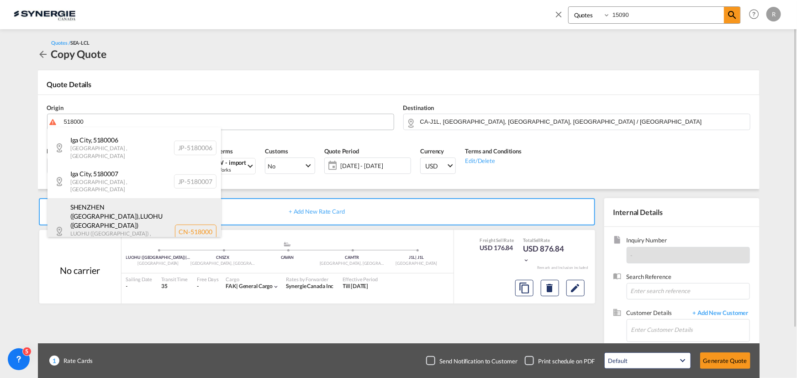
click at [109, 198] on div "[GEOGRAPHIC_DATA] ([GEOGRAPHIC_DATA]) , [GEOGRAPHIC_DATA] ([GEOGRAPHIC_DATA]) […" at bounding box center [133, 231] width 173 height 67
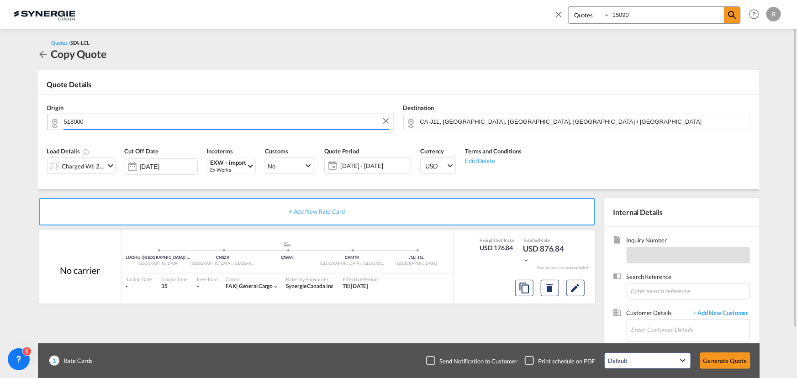
type input "CN-518000, [GEOGRAPHIC_DATA] ([GEOGRAPHIC_DATA]), [GEOGRAPHIC_DATA] ([GEOGRAPHI…"
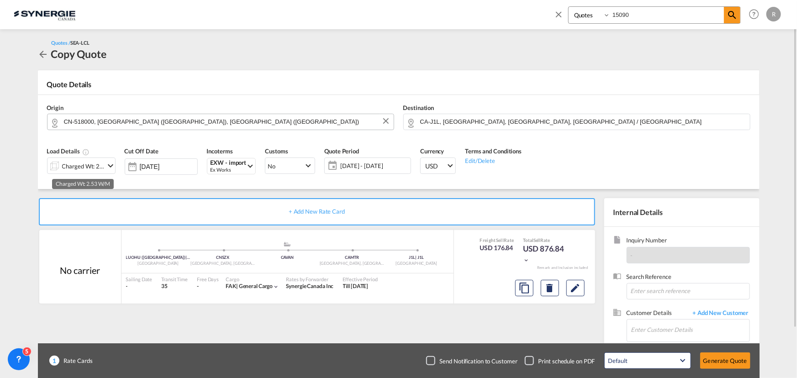
click at [98, 169] on div "Charged Wt: 2.53 W/M" at bounding box center [83, 166] width 43 height 13
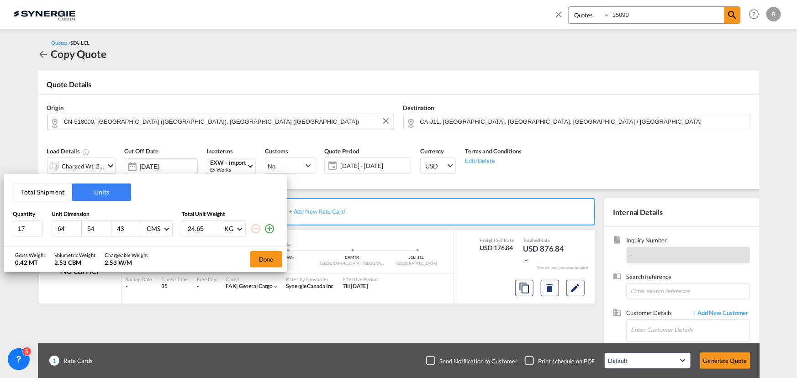
click at [269, 229] on md-icon "icon-plus-circle-outline" at bounding box center [269, 228] width 11 height 11
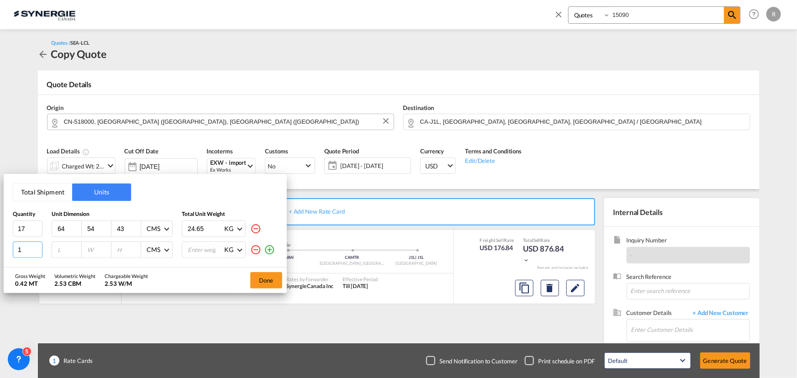
drag, startPoint x: 12, startPoint y: 245, endPoint x: -29, endPoint y: 241, distance: 41.7
click at [0, 241] on html "Analytics Reports Dashboard Rate Search Enquiries Quotes" at bounding box center [398, 189] width 797 height 378
type input "4"
type input "67"
type input "48"
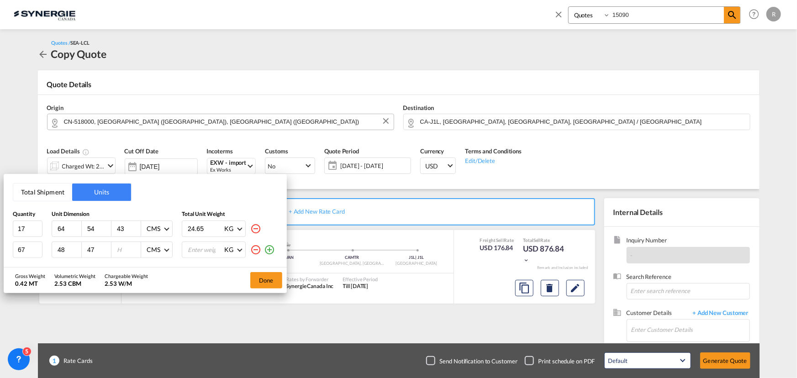
type input "47"
type input "55"
type input "11.8"
click at [265, 283] on button "Done" at bounding box center [266, 280] width 32 height 16
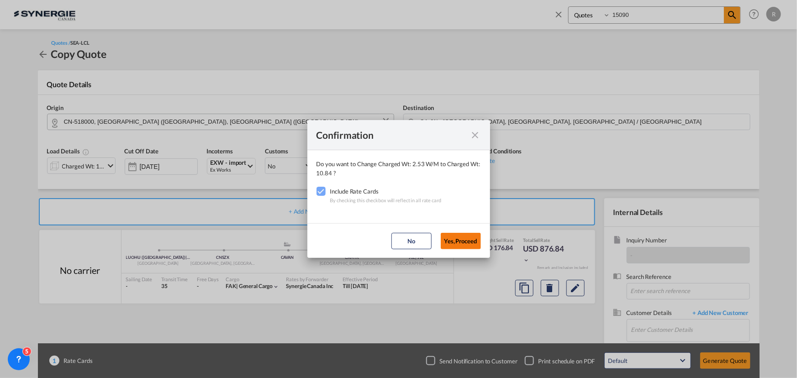
click at [465, 237] on button "Yes,Proceed" at bounding box center [461, 241] width 40 height 16
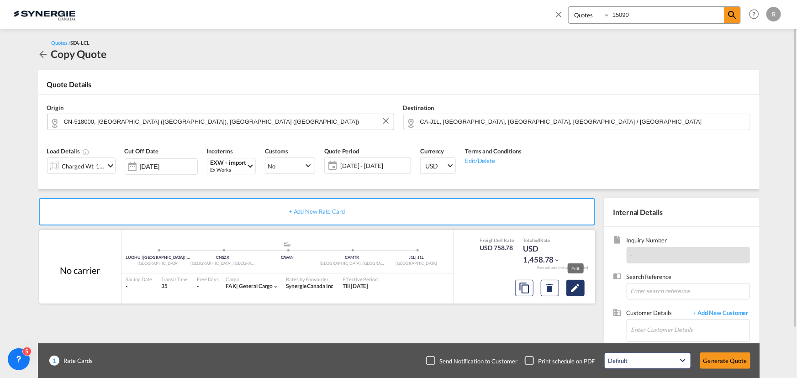
click at [577, 286] on md-icon "Edit" at bounding box center [575, 288] width 11 height 11
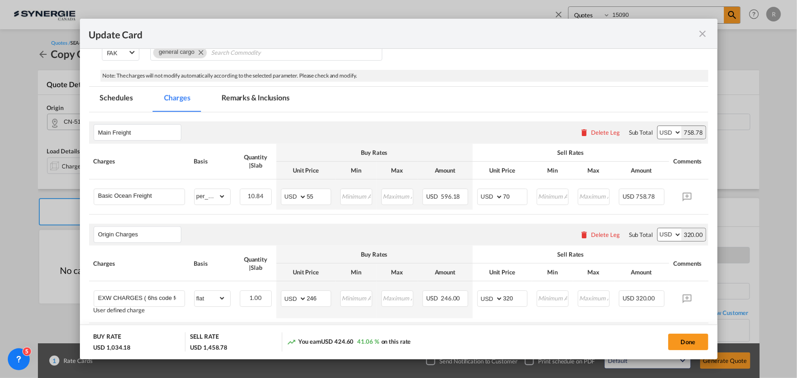
scroll to position [249, 0]
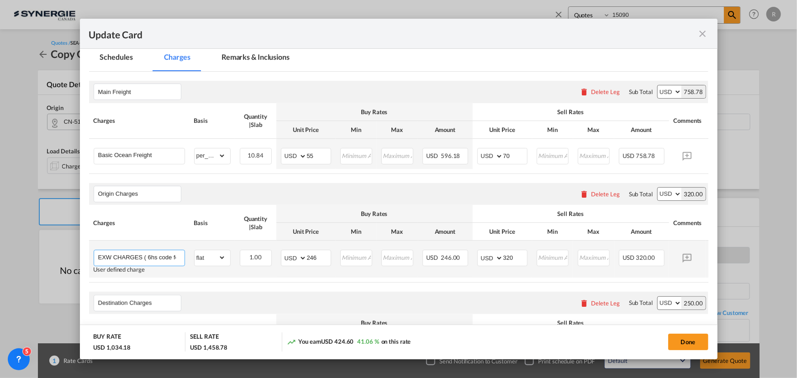
click at [98, 257] on input "EXW CHARGES ( 6hs code for clearance)" at bounding box center [141, 257] width 86 height 14
click at [148, 263] on input "EXW CHARGES ( 6hs code for clearance)" at bounding box center [141, 257] width 86 height 14
click at [208, 261] on select "gross_weight volumetric_weight per_shipment per_bl per_km per_hawb per_kg flat …" at bounding box center [209, 257] width 31 height 15
click at [173, 273] on div "User defined charge" at bounding box center [139, 269] width 91 height 7
click at [141, 260] on input "EXW CHARGES ( 6hs code for clearance)" at bounding box center [141, 257] width 86 height 14
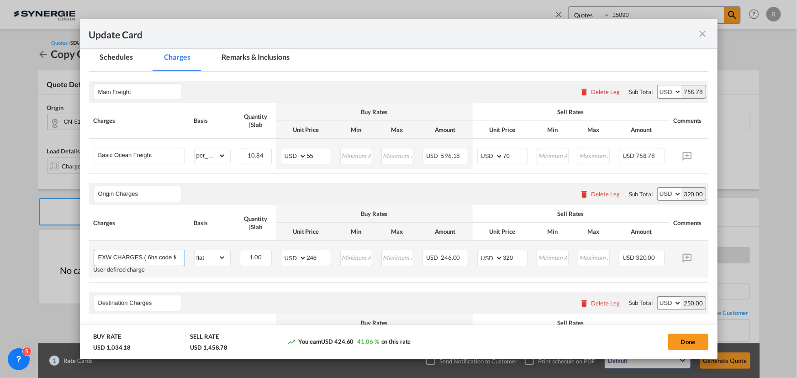
click at [98, 258] on div "Update CardPickup Door ..." at bounding box center [98, 257] width 0 height 14
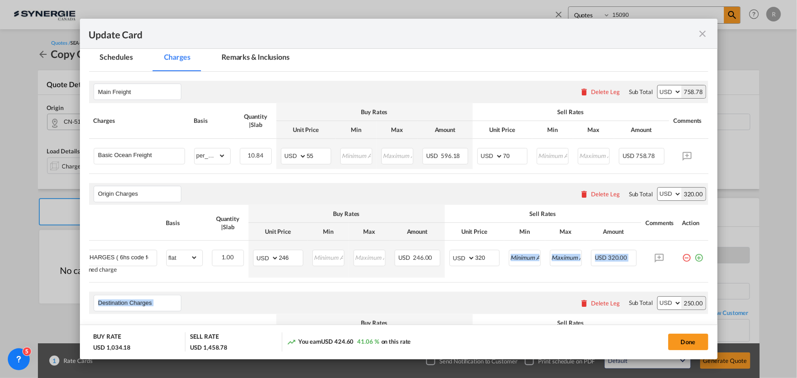
drag, startPoint x: 584, startPoint y: 288, endPoint x: 494, endPoint y: 284, distance: 90.9
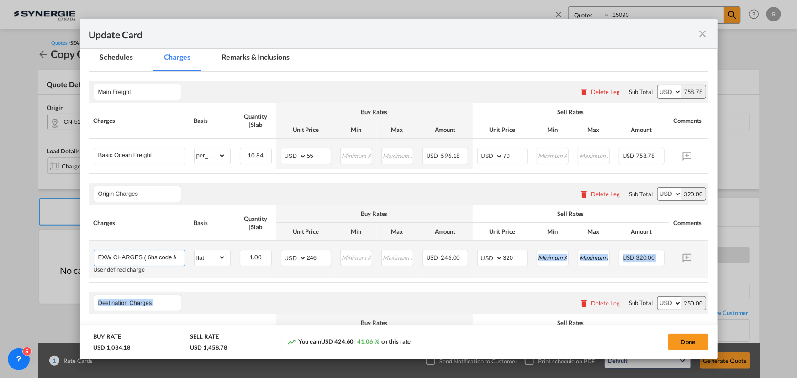
click at [132, 260] on input "EXW CHARGES ( 6hs code for clearance)" at bounding box center [141, 257] width 86 height 14
type input "customs clearance ( 6 hs code per declareation) x 2"
drag, startPoint x: 326, startPoint y: 261, endPoint x: 288, endPoint y: 257, distance: 39.0
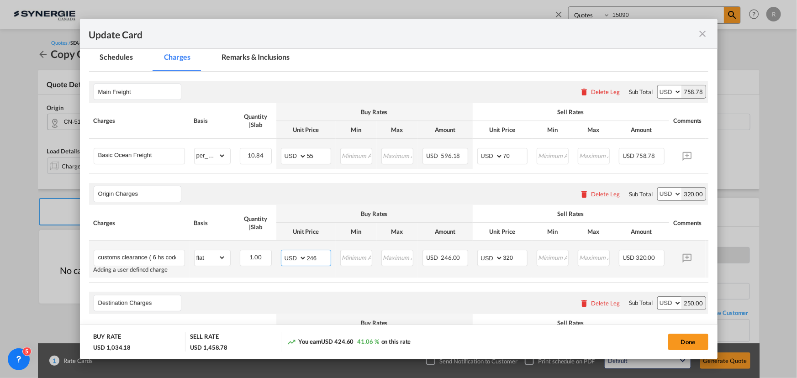
click at [288, 257] on md-input-container "AED AFN ALL AMD ANG AOA ARS AUD AWG AZN BAM BBD BDT BGN BHD BIF BMD BND [PERSON…" at bounding box center [306, 258] width 50 height 16
click at [224, 263] on select "gross_weight volumetric_weight per_shipment per_bl per_km per_hawb per_kg flat …" at bounding box center [209, 257] width 31 height 15
select select "per_shipment"
click at [194, 252] on select "gross_weight volumetric_weight per_shipment per_bl per_km per_hawb per_kg flat …" at bounding box center [209, 257] width 31 height 15
type input "92"
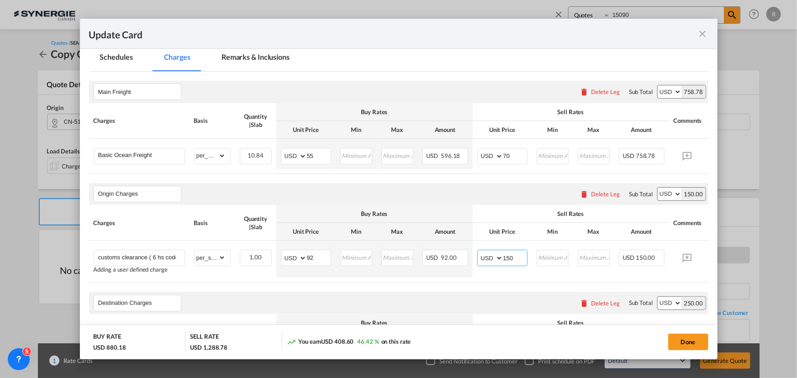
type input "150"
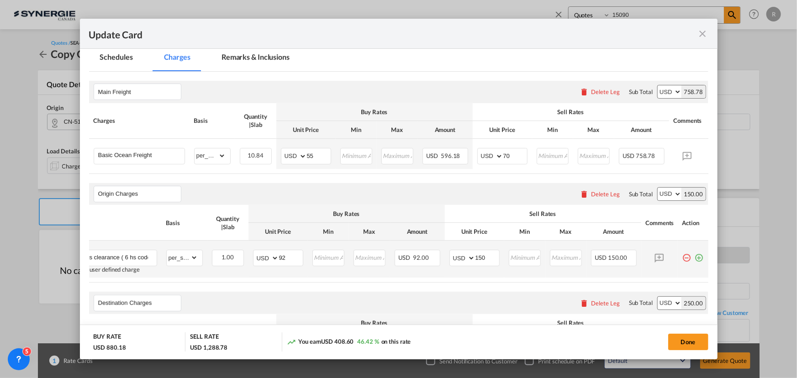
click at [694, 259] on md-icon "icon-plus-circle-outline green-400-fg" at bounding box center [698, 254] width 9 height 9
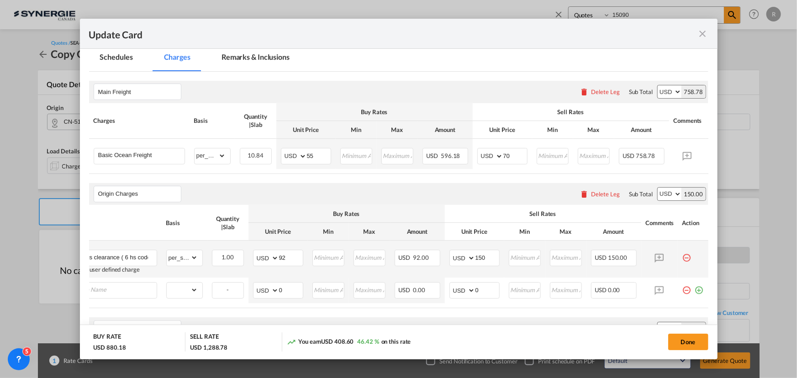
scroll to position [0, 9]
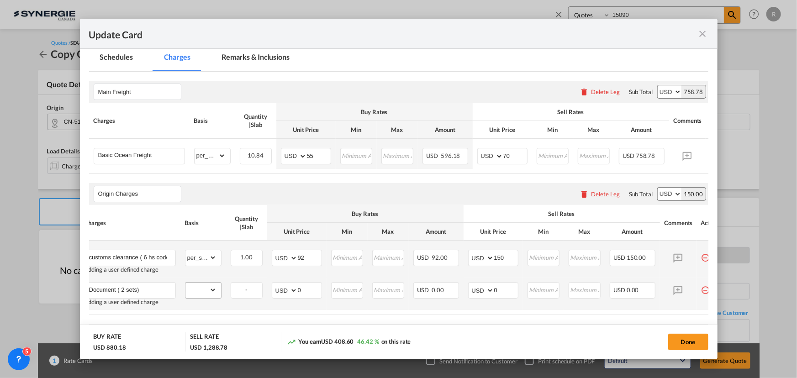
type input "Document ( 2 sets)"
click at [202, 293] on select "gross_weight volumetric_weight per_shipment per_bl per_km per_hawb per_kg flat …" at bounding box center [200, 290] width 31 height 15
select select "per_shipment"
click at [185, 284] on select "gross_weight volumetric_weight per_shipment per_bl per_km per_hawb per_kg flat …" at bounding box center [200, 290] width 31 height 15
click at [276, 284] on td "AED AFN ALL AMD ANG AOA ARS AUD AWG AZN BAM BBD BDT BGN BHD BIF BMD BND BOB BRL…" at bounding box center [296, 294] width 59 height 32
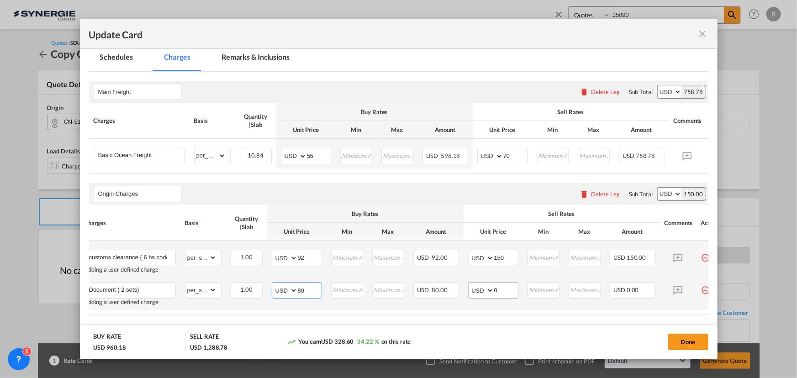
type input "80"
drag, startPoint x: 504, startPoint y: 289, endPoint x: 453, endPoint y: 285, distance: 51.2
click at [453, 285] on tr "Document ( 2 sets) Adding a user defined charge Please Enter Already Exists gro…" at bounding box center [403, 294] width 647 height 32
type input "110"
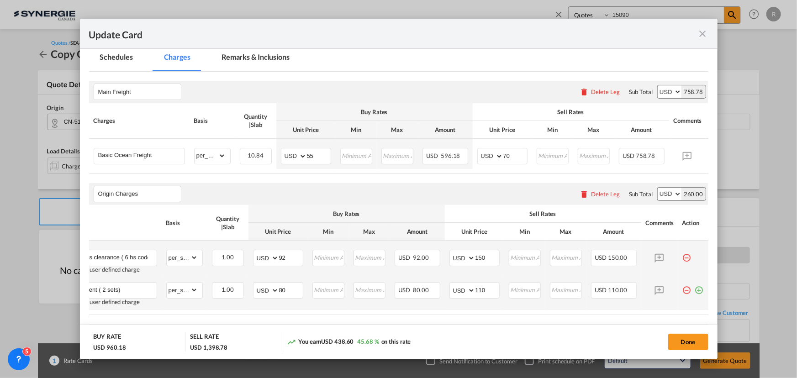
click at [694, 291] on md-icon "icon-plus-circle-outline green-400-fg" at bounding box center [698, 286] width 9 height 9
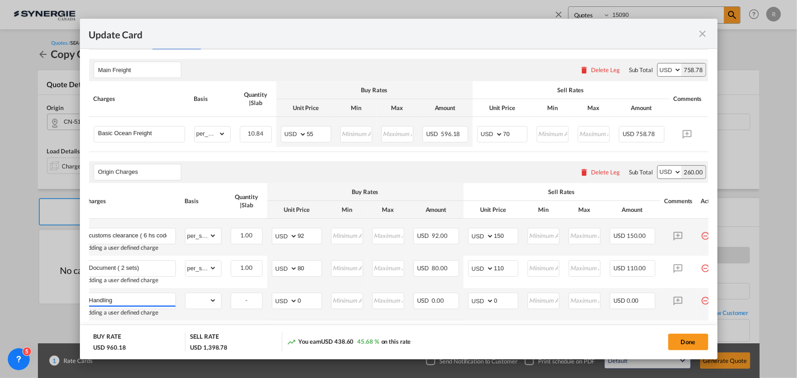
scroll to position [290, 0]
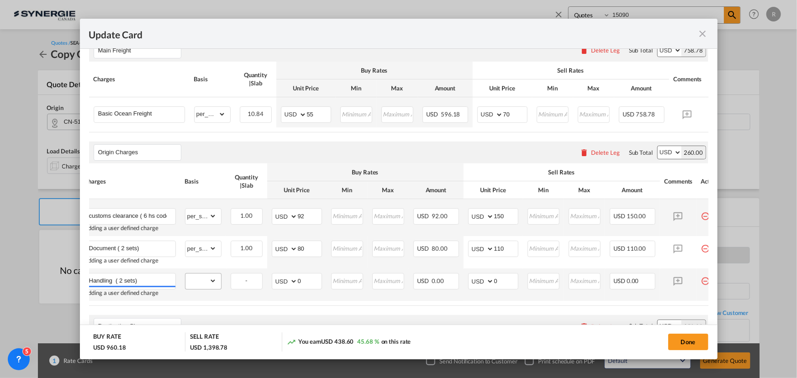
type input "Handling ( 2 sets)"
drag, startPoint x: 197, startPoint y: 285, endPoint x: 200, endPoint y: 278, distance: 7.4
click at [197, 285] on select "gross_weight volumetric_weight per_shipment per_bl per_km per_hawb per_kg flat …" at bounding box center [200, 280] width 31 height 15
select select "per_shipment"
click at [185, 275] on select "gross_weight volumetric_weight per_shipment per_bl per_km per_hawb per_kg flat …" at bounding box center [200, 280] width 31 height 15
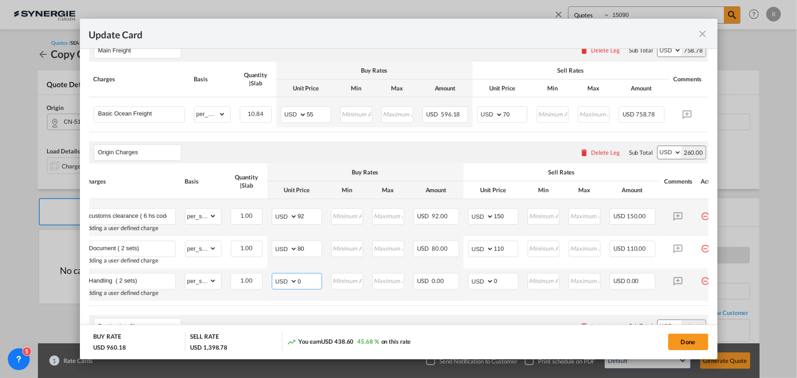
drag, startPoint x: 309, startPoint y: 279, endPoint x: 265, endPoint y: 271, distance: 44.1
click at [265, 271] on tr "Handling ( 2 sets) Adding a user defined charge Please Enter Already Exists gro…" at bounding box center [403, 284] width 647 height 32
drag, startPoint x: 310, startPoint y: 284, endPoint x: 275, endPoint y: 285, distance: 35.6
click at [275, 285] on md-input-container "AED AFN ALL AMD ANG AOA ARS AUD AWG AZN BAM BBD BDT BGN BHD BIF BMD BND BOB BRL…" at bounding box center [297, 281] width 50 height 16
type input "8"
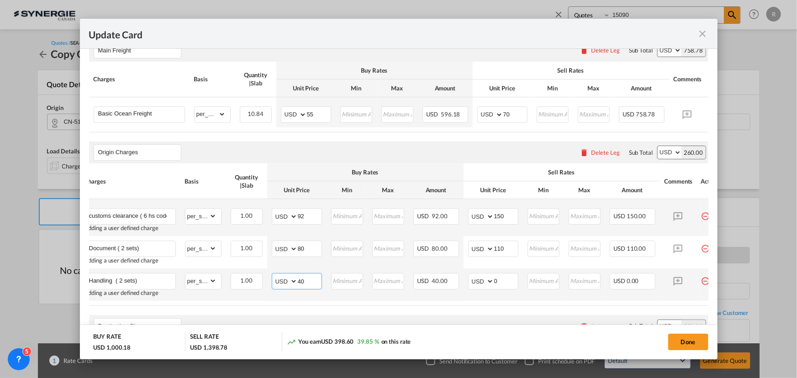
drag, startPoint x: 313, startPoint y: 279, endPoint x: 268, endPoint y: 275, distance: 45.9
click at [268, 275] on td "AED AFN ALL AMD ANG AOA ARS AUD AWG AZN BAM BBD BDT BGN BHD BIF BMD BND [PERSON…" at bounding box center [296, 284] width 59 height 32
type input "80"
drag, startPoint x: 502, startPoint y: 288, endPoint x: 476, endPoint y: 285, distance: 25.7
click at [476, 285] on md-input-container "AED AFN ALL AMD ANG AOA ARS AUD AWG AZN BAM BBD BDT BGN BHD BIF BMD BND [PERSON…" at bounding box center [493, 281] width 50 height 16
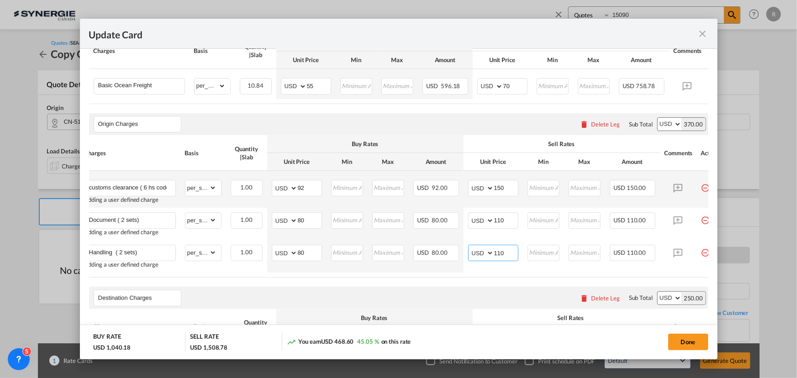
scroll to position [332, 0]
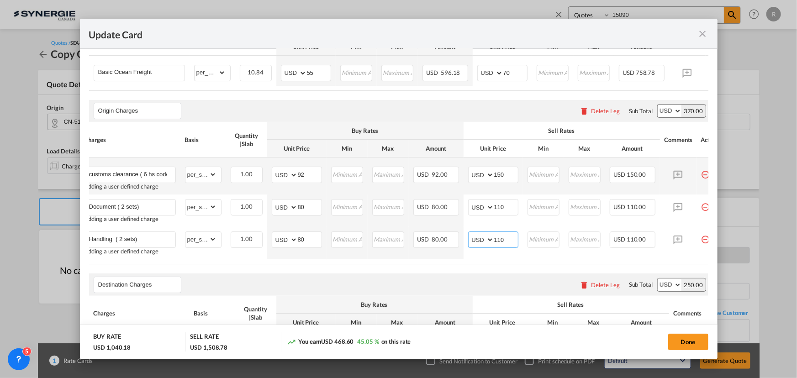
type input "110"
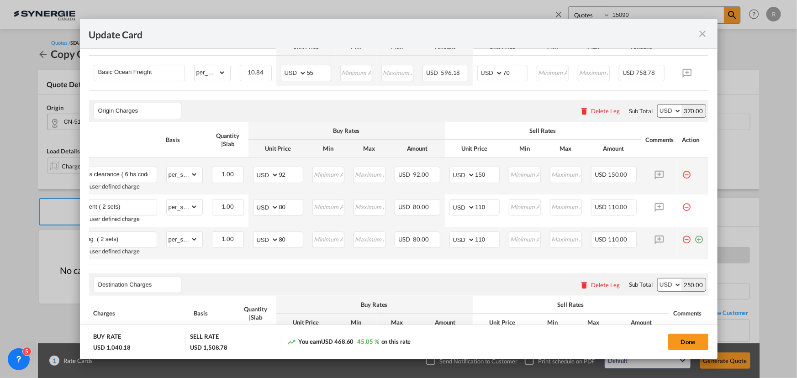
click at [694, 241] on md-icon "icon-plus-circle-outline green-400-fg" at bounding box center [698, 235] width 9 height 9
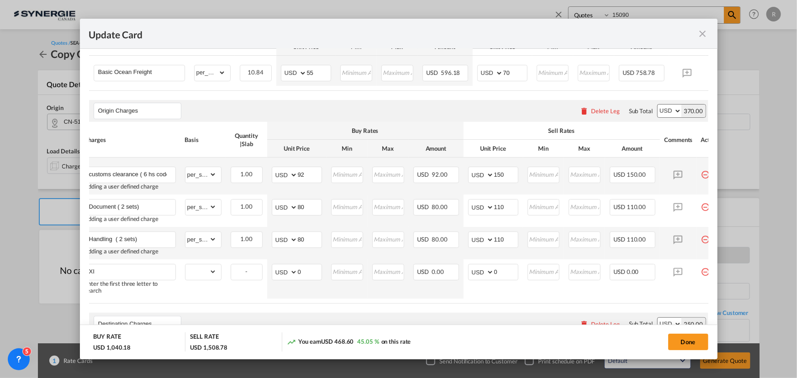
type input "X"
type input "M"
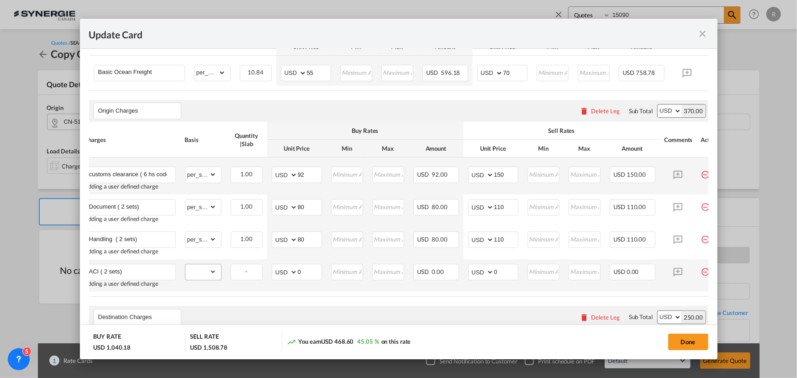
type input "ACI ( 2 sets)"
click at [208, 278] on select "gross_weight volumetric_weight per_shipment per_bl per_km per_hawb per_kg flat …" at bounding box center [200, 271] width 31 height 15
select select "per_shipment"
click at [185, 266] on select "gross_weight volumetric_weight per_shipment per_bl per_km per_hawb per_kg flat …" at bounding box center [200, 271] width 31 height 15
drag, startPoint x: 307, startPoint y: 273, endPoint x: 271, endPoint y: 265, distance: 36.5
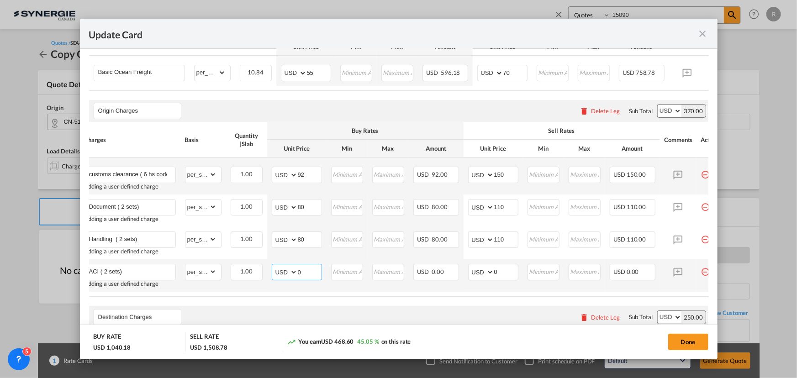
click at [271, 265] on td "AED AFN ALL AMD ANG AOA ARS AUD AWG AZN BAM BBD BDT BGN BHD BIF BMD BND BOB BRL…" at bounding box center [296, 275] width 59 height 32
type input "50"
type input "70"
drag, startPoint x: 672, startPoint y: 298, endPoint x: 694, endPoint y: 296, distance: 22.0
click at [694, 296] on table "Charges Basis Quantity | Slab Buy Rates Sell Rates Comments Action Unit Price M…" at bounding box center [403, 209] width 647 height 175
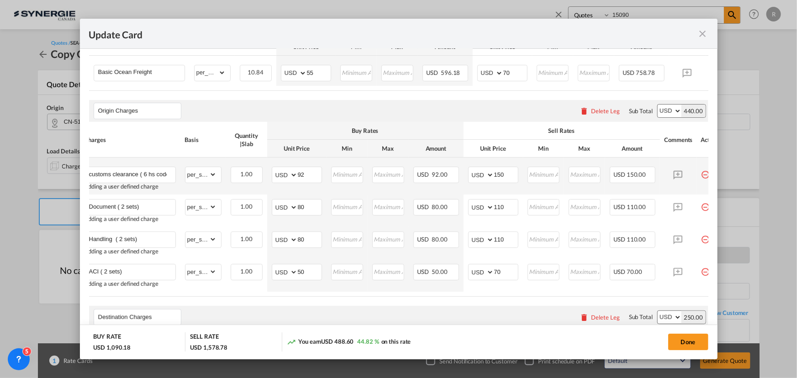
drag, startPoint x: 674, startPoint y: 298, endPoint x: 691, endPoint y: 298, distance: 16.9
click at [691, 297] on table "Charges Basis Quantity | Slab Buy Rates Sell Rates Comments Action Unit Price M…" at bounding box center [403, 209] width 647 height 175
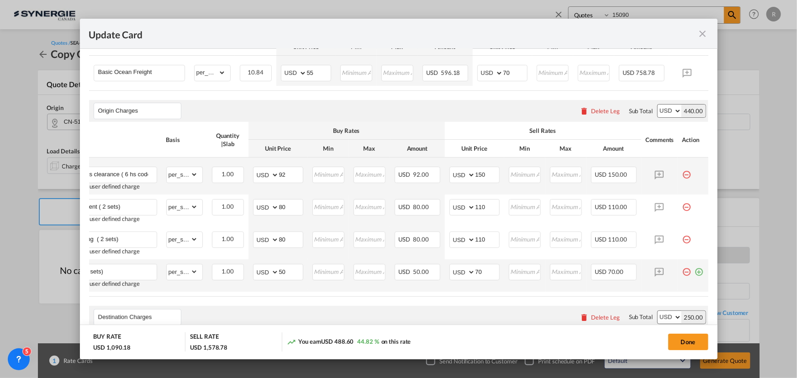
click at [697, 273] on md-icon "icon-plus-circle-outline green-400-fg" at bounding box center [698, 268] width 9 height 9
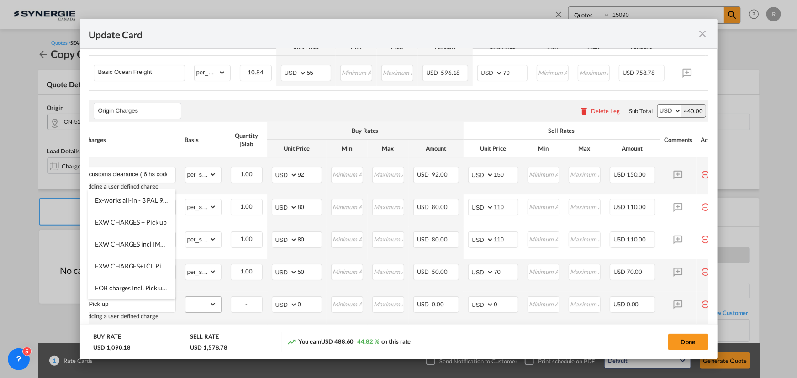
type input "Pick up"
click at [206, 310] on select "gross_weight volumetric_weight per_shipment per_bl per_km per_hawb per_kg flat …" at bounding box center [200, 304] width 31 height 15
select select "per_shipment"
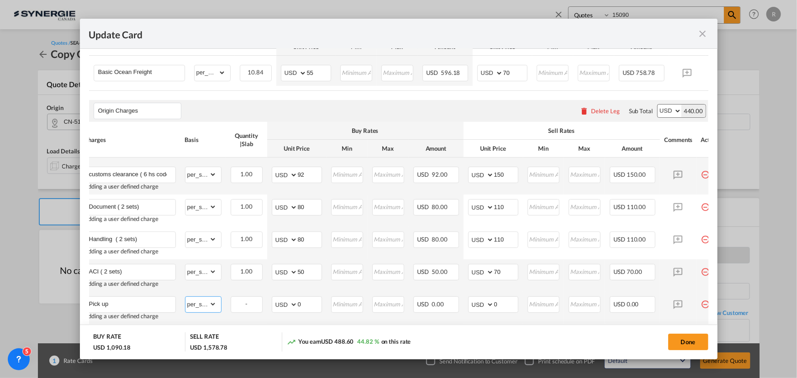
click at [185, 299] on select "gross_weight volumetric_weight per_shipment per_bl per_km per_hawb per_kg flat …" at bounding box center [200, 304] width 31 height 15
drag, startPoint x: 302, startPoint y: 306, endPoint x: 256, endPoint y: 299, distance: 47.0
click at [256, 299] on tr "Pick up Adding a user defined charge Please Enter Already Exists gross_weight v…" at bounding box center [403, 308] width 647 height 32
type input "125"
drag, startPoint x: 498, startPoint y: 307, endPoint x: 475, endPoint y: 305, distance: 22.9
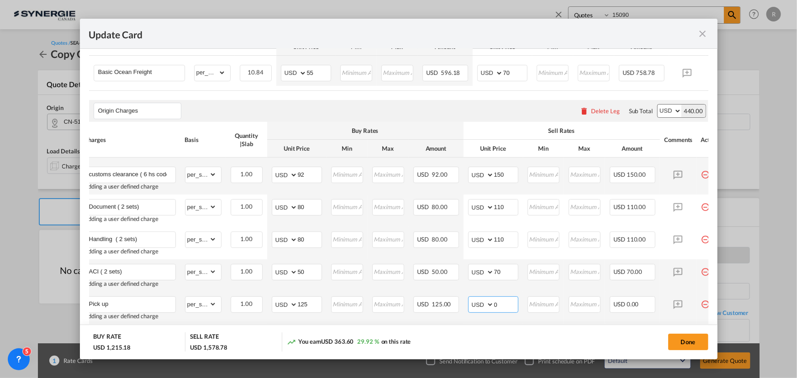
click at [475, 305] on md-input-container "AED AFN ALL AMD ANG AOA ARS AUD AWG AZN BAM BBD BDT BGN BHD BIF BMD BND [PERSON…" at bounding box center [493, 304] width 50 height 16
type input "1"
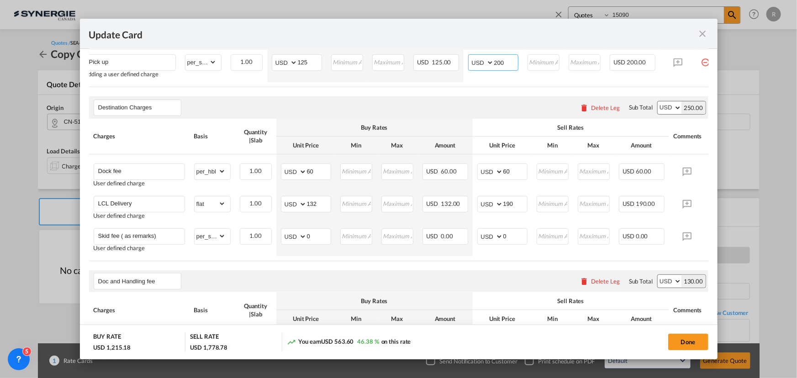
scroll to position [581, 0]
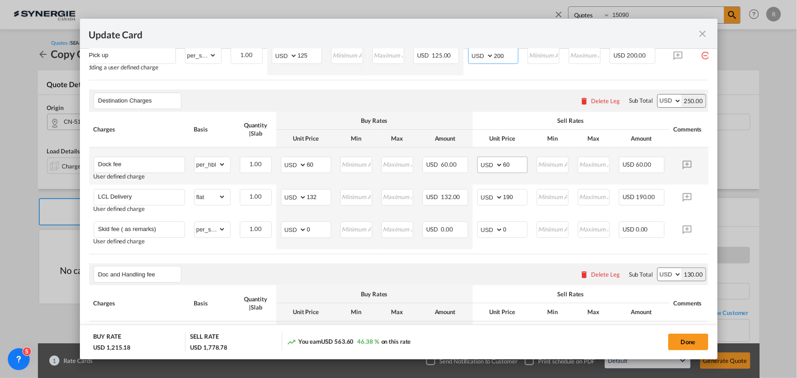
type input "200"
drag, startPoint x: 515, startPoint y: 170, endPoint x: 495, endPoint y: 170, distance: 20.5
click at [495, 170] on md-input-container "AED AFN ALL AMD ANG AOA ARS AUD AWG AZN BAM BBD BDT BGN BHD BIF BMD BND [PERSON…" at bounding box center [502, 165] width 50 height 16
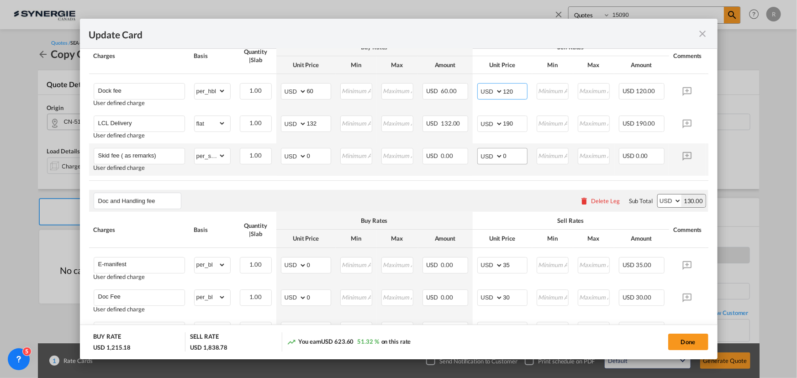
scroll to position [664, 0]
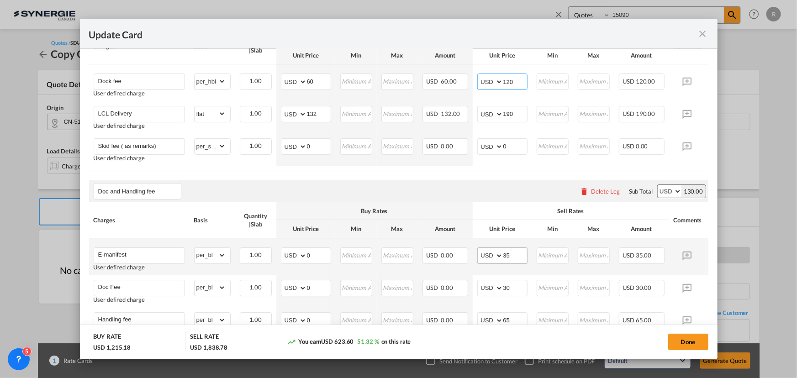
type input "120"
drag, startPoint x: 518, startPoint y: 264, endPoint x: 435, endPoint y: 212, distance: 98.2
click at [478, 263] on md-input-container "AED AFN ALL AMD ANG AOA ARS AUD AWG AZN BAM BBD BDT BGN BHD BIF BMD BND [PERSON…" at bounding box center [502, 255] width 50 height 16
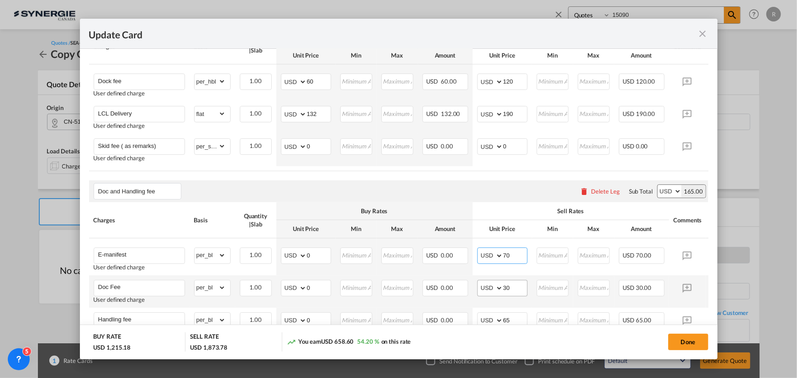
type input "70"
drag, startPoint x: 512, startPoint y: 289, endPoint x: 483, endPoint y: 290, distance: 29.7
click at [483, 290] on md-input-container "AED AFN ALL AMD ANG AOA ARS AUD AWG AZN BAM BBD BDT BGN BHD BIF BMD BND [PERSON…" at bounding box center [502, 288] width 50 height 16
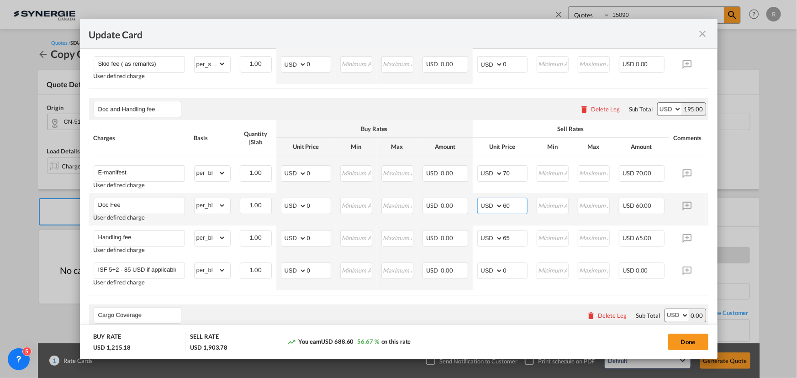
scroll to position [747, 0]
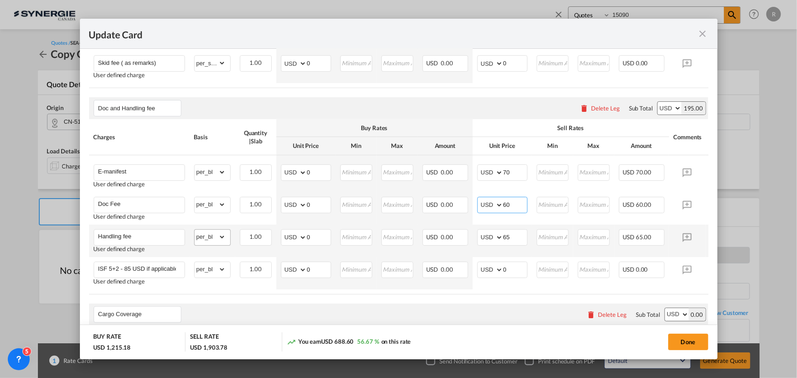
type input "60"
click at [222, 244] on select "gross_weight volumetric_weight per_shipment per_bl per_km per_hawb per_kg flat …" at bounding box center [209, 237] width 31 height 15
select select "per_shipment"
click at [194, 236] on select "gross_weight volumetric_weight per_shipment per_bl per_km per_hawb per_kg flat …" at bounding box center [209, 237] width 31 height 15
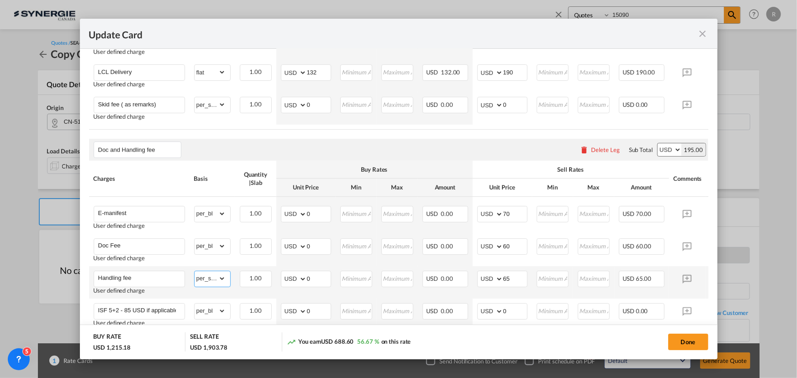
scroll to position [622, 0]
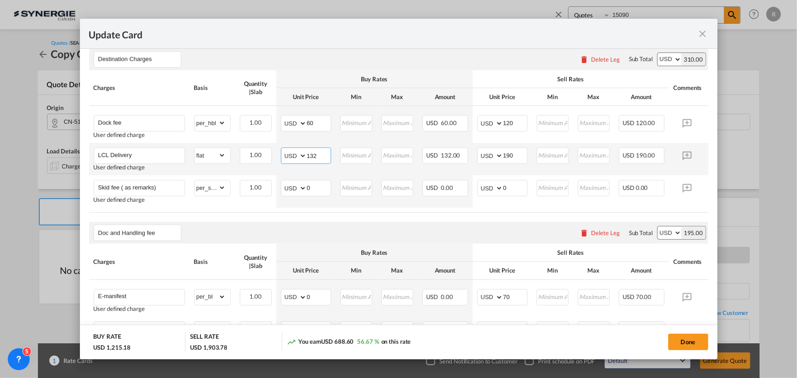
drag, startPoint x: 324, startPoint y: 160, endPoint x: 278, endPoint y: 152, distance: 47.1
click at [278, 152] on td "AED AFN ALL AMD ANG AOA ARS AUD AWG AZN BAM BBD BDT BGN BHD BIF BMD BND [PERSON…" at bounding box center [305, 159] width 59 height 32
type input "420"
drag, startPoint x: 520, startPoint y: 159, endPoint x: 440, endPoint y: 149, distance: 80.5
click at [440, 149] on tr "LCL Delivery User defined charge Please Enter Already Exists gross_weight volum…" at bounding box center [412, 159] width 647 height 32
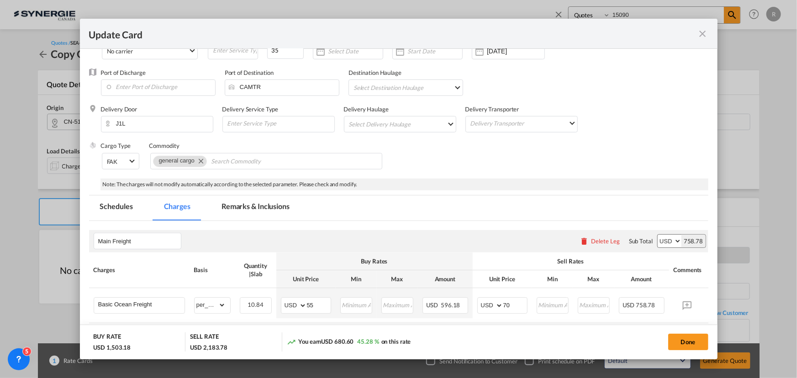
scroll to position [83, 0]
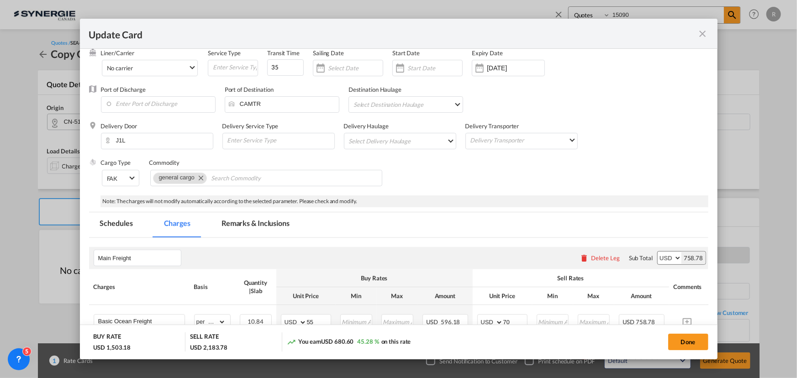
type input "470"
click at [240, 221] on md-tab-item "Remarks & Inclusions" at bounding box center [255, 224] width 90 height 25
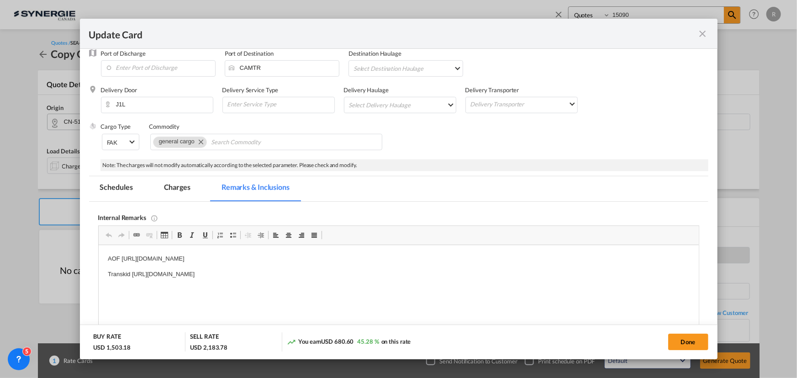
scroll to position [166, 0]
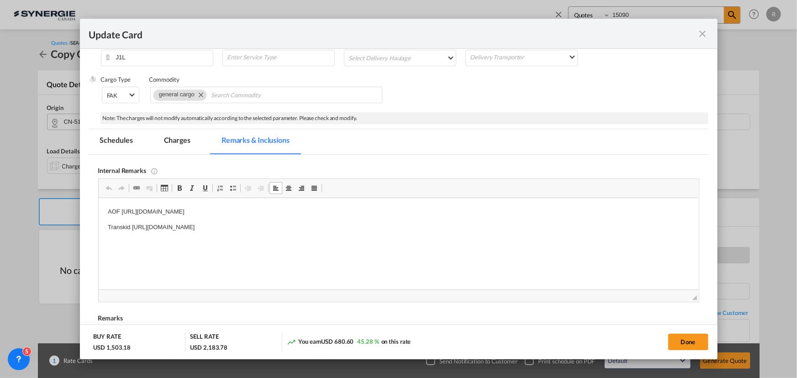
drag, startPoint x: 131, startPoint y: 226, endPoint x: 418, endPoint y: 226, distance: 286.7
click at [418, 226] on p "Transkid [URL][DOMAIN_NAME]" at bounding box center [398, 228] width 582 height 10
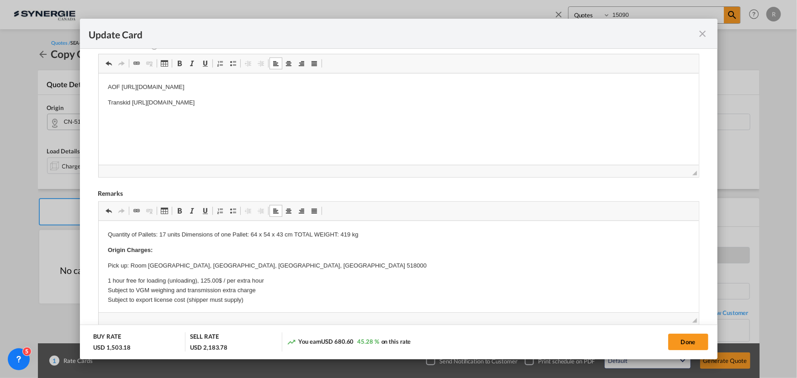
click at [108, 232] on p "Quantity of Pallets: 17 units Dimensions of one Pallet: 64 x 54 x 43 cm TOTAL W…" at bounding box center [398, 235] width 582 height 10
drag, startPoint x: 107, startPoint y: 236, endPoint x: 389, endPoint y: 237, distance: 282.6
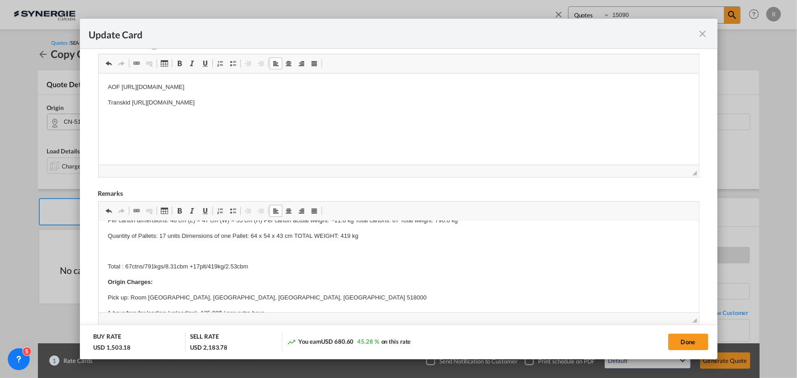
scroll to position [41, 0]
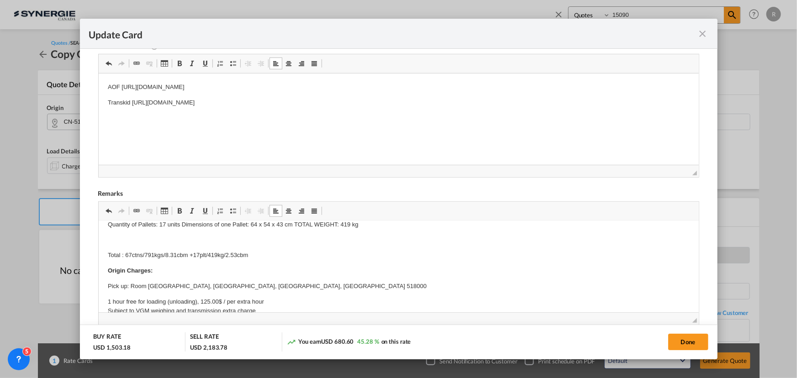
drag, startPoint x: 129, startPoint y: 283, endPoint x: 422, endPoint y: 287, distance: 292.7
click at [422, 287] on p "Pick up: Room [GEOGRAPHIC_DATA], [GEOGRAPHIC_DATA], [GEOGRAPHIC_DATA], [GEOGRAP…" at bounding box center [398, 287] width 582 height 10
click at [516, 286] on p "Pick up: Room [GEOGRAPHIC_DATA], [GEOGRAPHIC_DATA], [GEOGRAPHIC_DATA], [GEOGRAP…" at bounding box center [398, 287] width 582 height 10
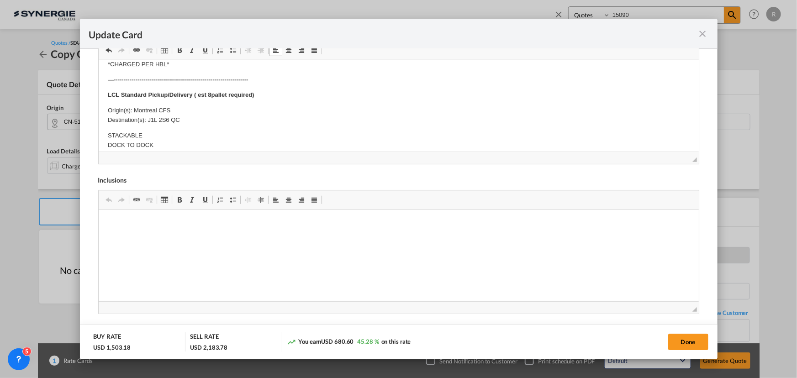
scroll to position [332, 0]
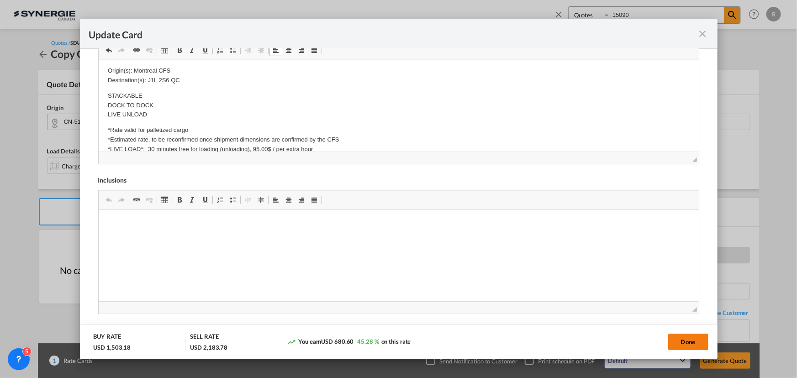
click at [681, 345] on button "Done" at bounding box center [688, 342] width 40 height 16
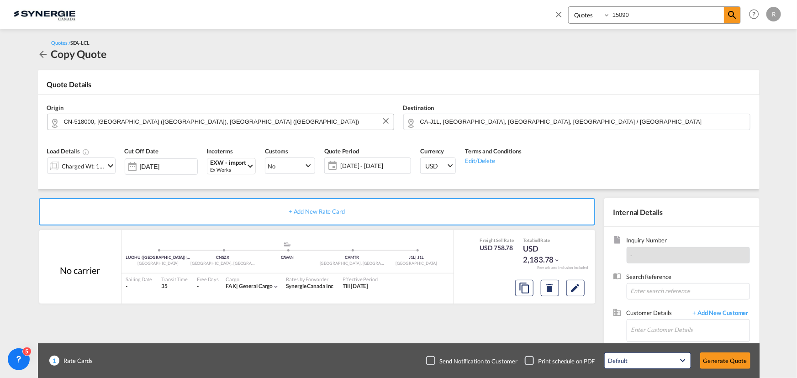
type input "[DATE]"
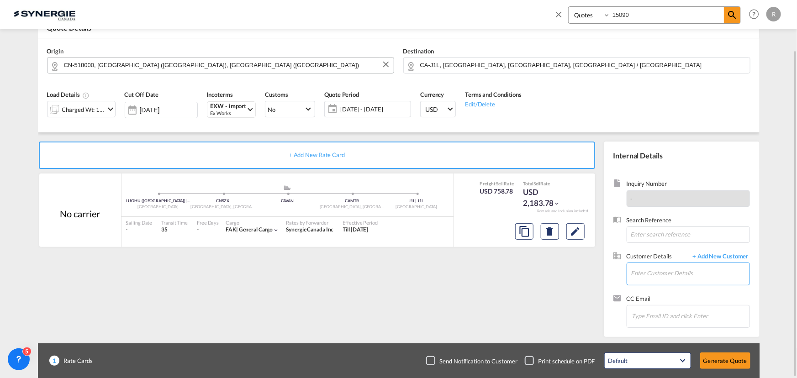
click at [642, 273] on input "Enter Customer Details" at bounding box center [690, 273] width 118 height 21
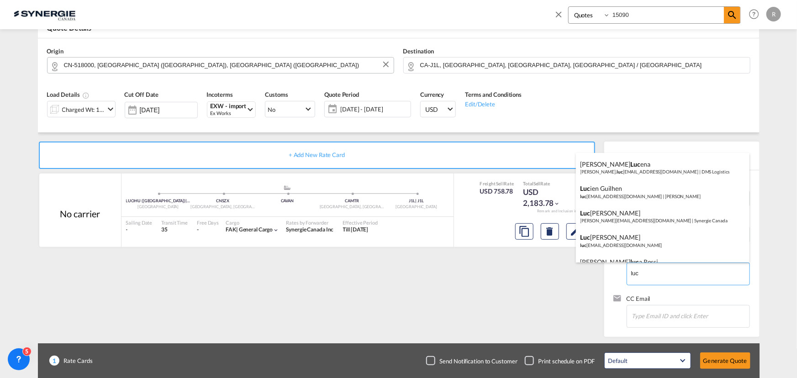
scroll to position [332, 0]
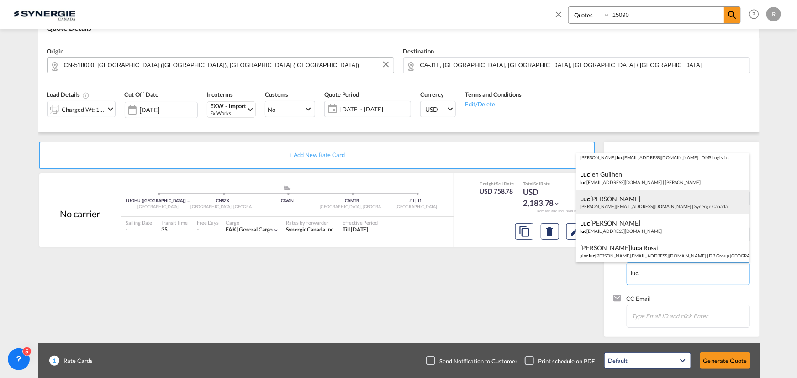
click at [639, 208] on div "[PERSON_NAME] [PERSON_NAME][EMAIL_ADDRESS][DOMAIN_NAME] | Synergie Canada" at bounding box center [662, 202] width 173 height 25
type input "Synergie Canada, [PERSON_NAME], [PERSON_NAME][EMAIL_ADDRESS][DOMAIN_NAME]"
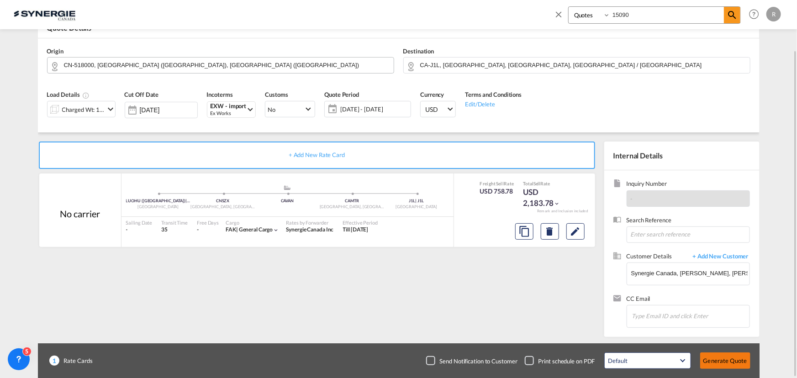
click at [725, 361] on button "Generate Quote" at bounding box center [725, 360] width 50 height 16
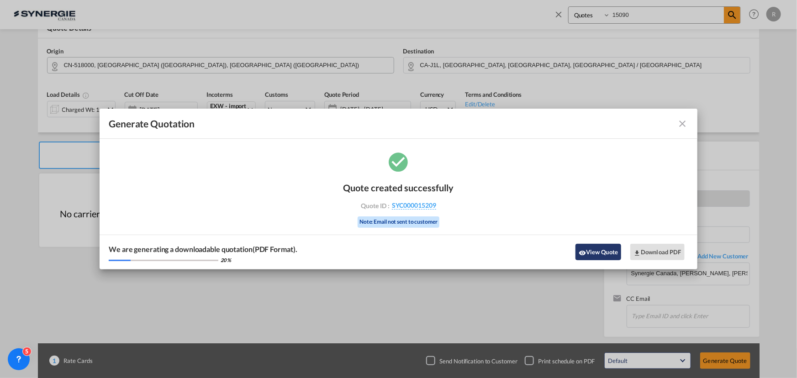
click at [605, 256] on button "View Quote" at bounding box center [598, 252] width 46 height 16
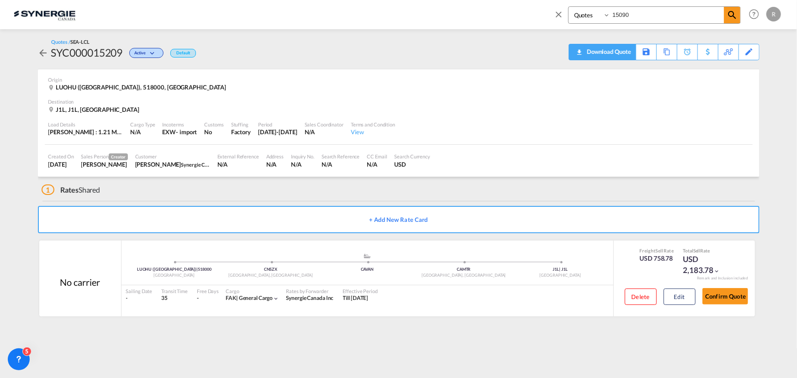
click at [583, 58] on span "Quote PDF is not available at this time" at bounding box center [578, 51] width 11 height 15
click at [673, 292] on button "Edit" at bounding box center [679, 297] width 32 height 16
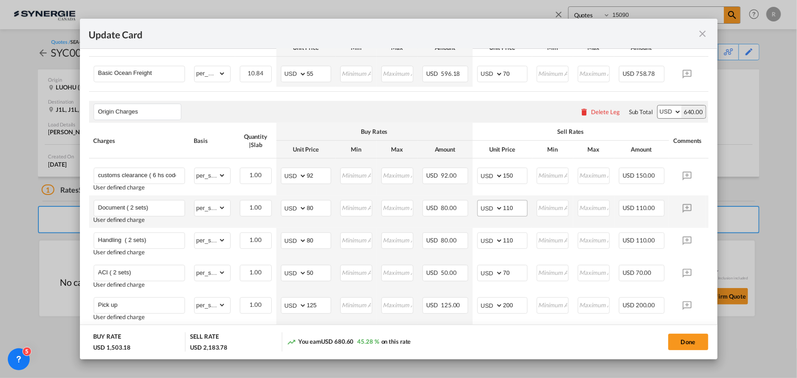
scroll to position [332, 0]
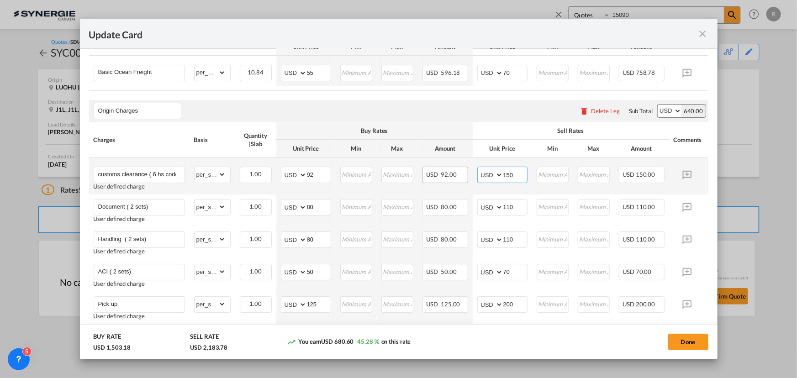
drag, startPoint x: 516, startPoint y: 177, endPoint x: 457, endPoint y: 173, distance: 59.0
click at [457, 173] on tr "customs clearance ( 6 hs code per declareation) x 2 User defined charge Please …" at bounding box center [412, 176] width 647 height 37
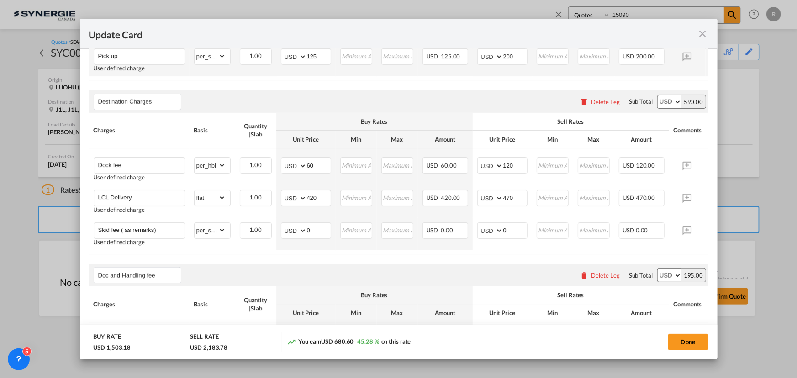
scroll to position [581, 0]
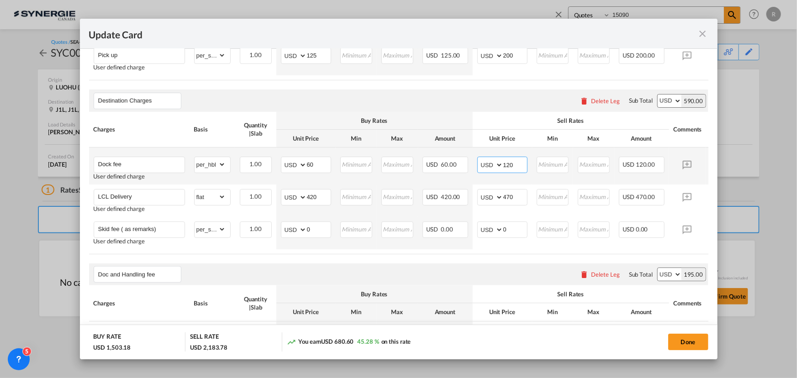
drag, startPoint x: 516, startPoint y: 169, endPoint x: 488, endPoint y: 168, distance: 28.8
click at [488, 168] on md-input-container "AED AFN ALL AMD ANG AOA ARS AUD AWG AZN BAM BBD BDT BGN BHD BIF BMD BND [PERSON…" at bounding box center [502, 165] width 50 height 16
type input "125"
click at [686, 342] on button "Done" at bounding box center [688, 342] width 40 height 16
type input "[DATE]"
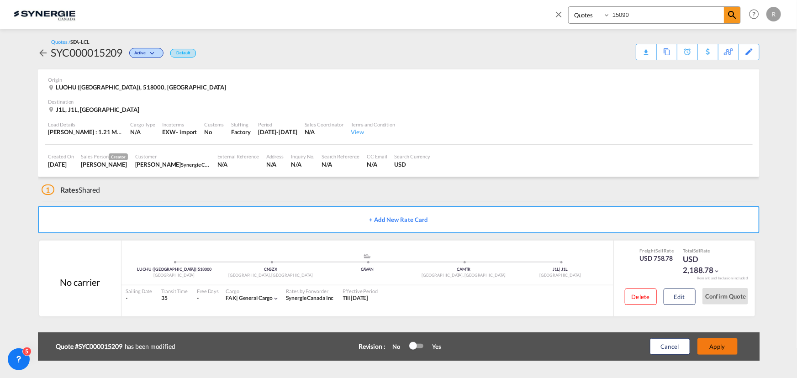
click at [716, 348] on button "Apply" at bounding box center [717, 346] width 40 height 16
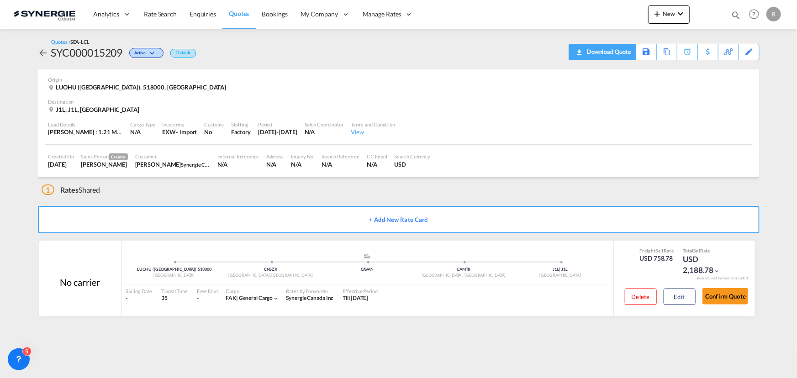
click at [616, 57] on div "Download Quote" at bounding box center [607, 51] width 47 height 15
